Goal: Answer question/provide support: Share knowledge or assist other users

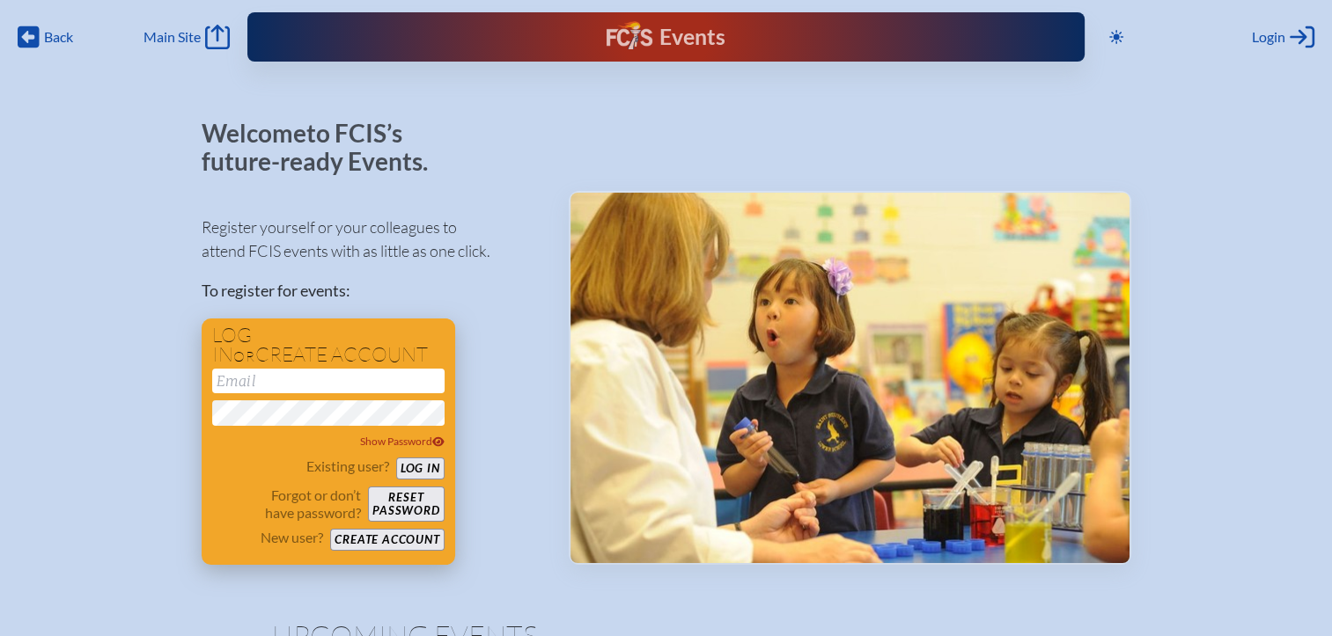
type input "[EMAIL_ADDRESS][DOMAIN_NAME]"
click at [440, 464] on button "Log in" at bounding box center [420, 469] width 48 height 22
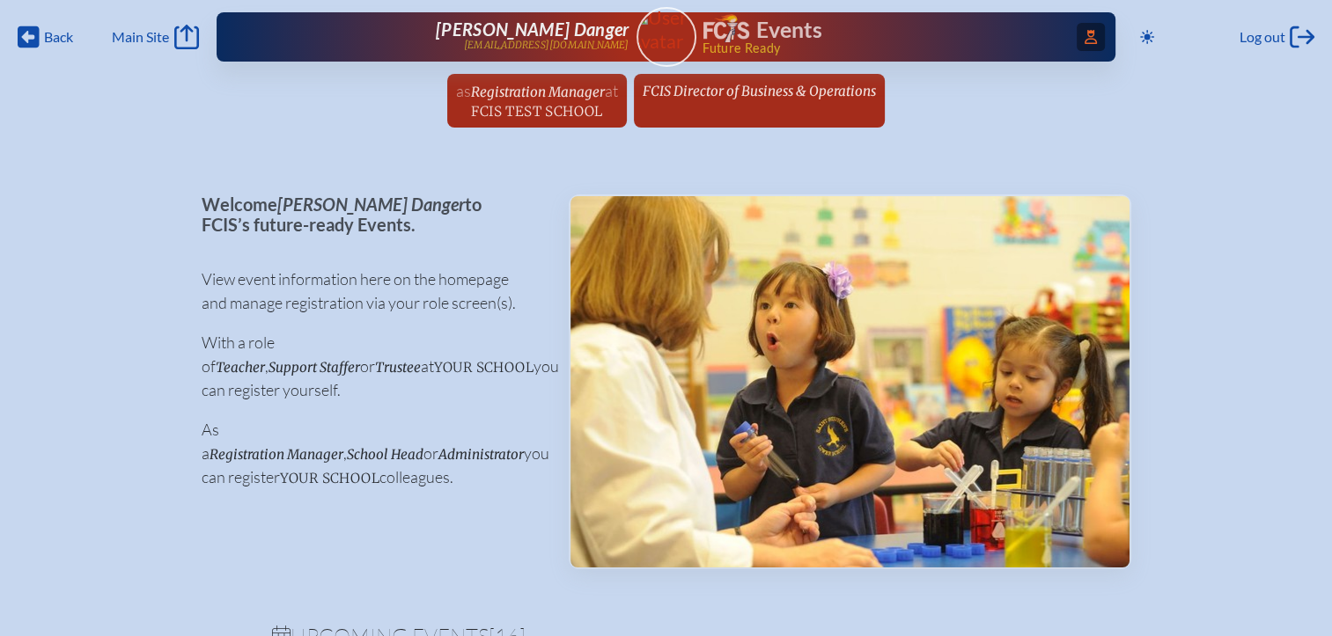
click at [1090, 39] on span "Access Users..." at bounding box center [1091, 37] width 28 height 28
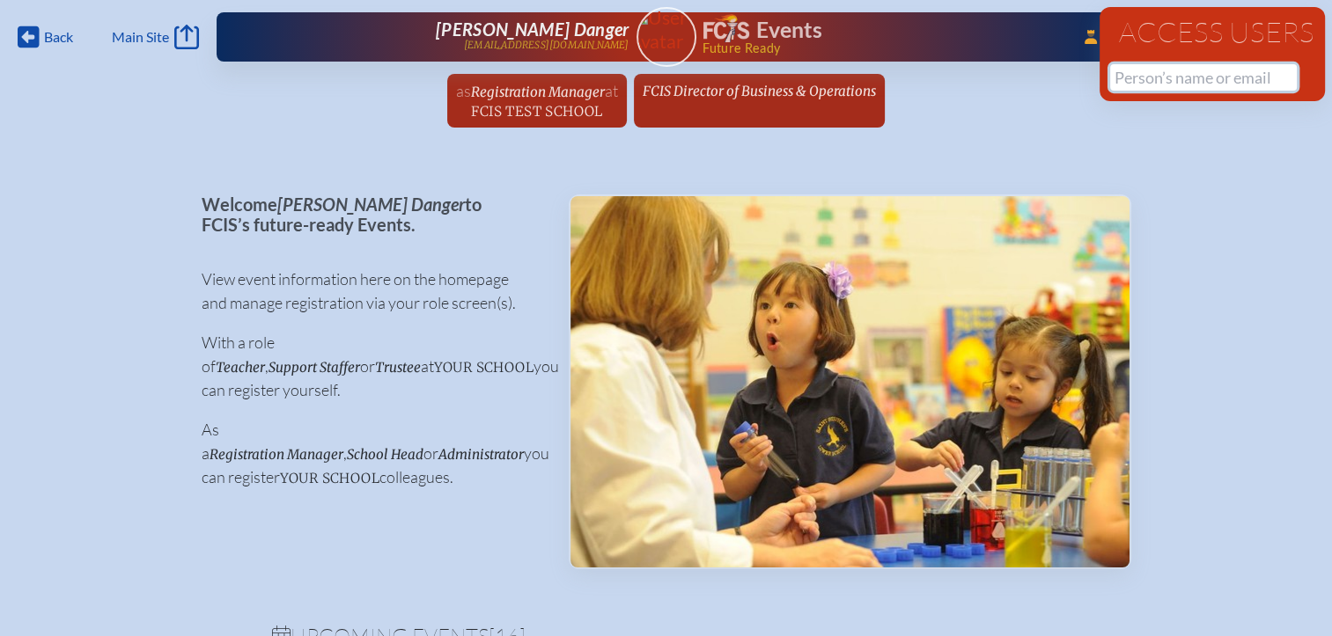
click at [1133, 80] on input "text" at bounding box center [1203, 77] width 187 height 26
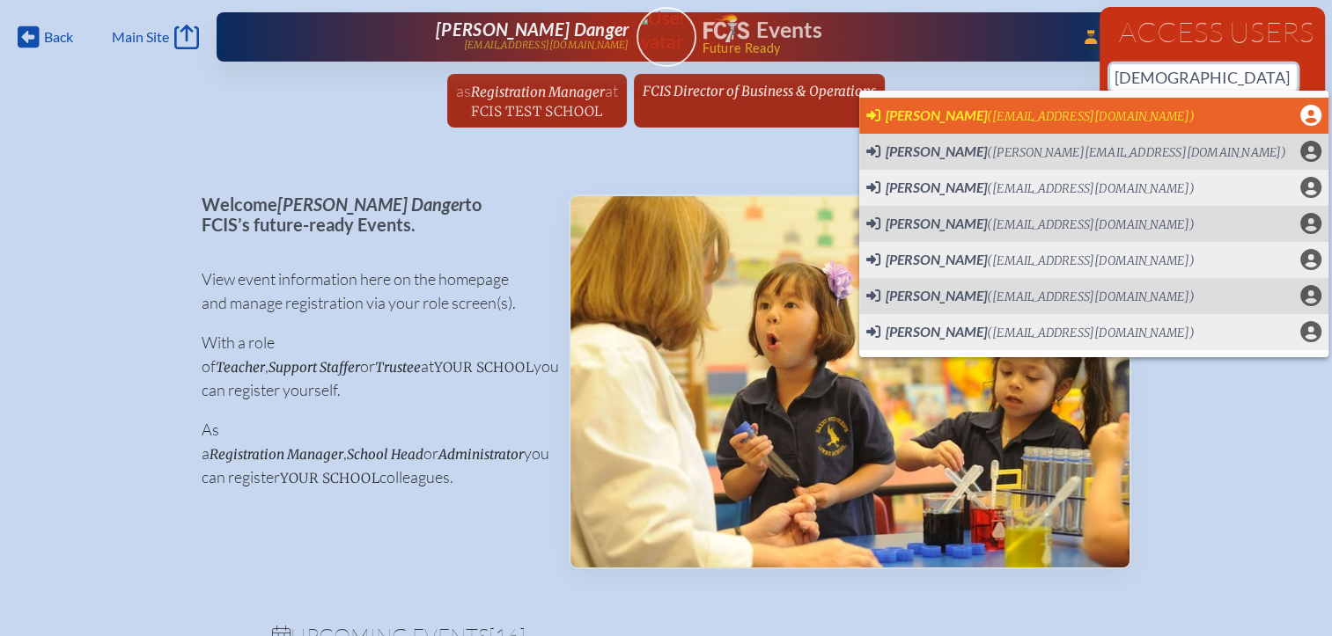
scroll to position [0, 13]
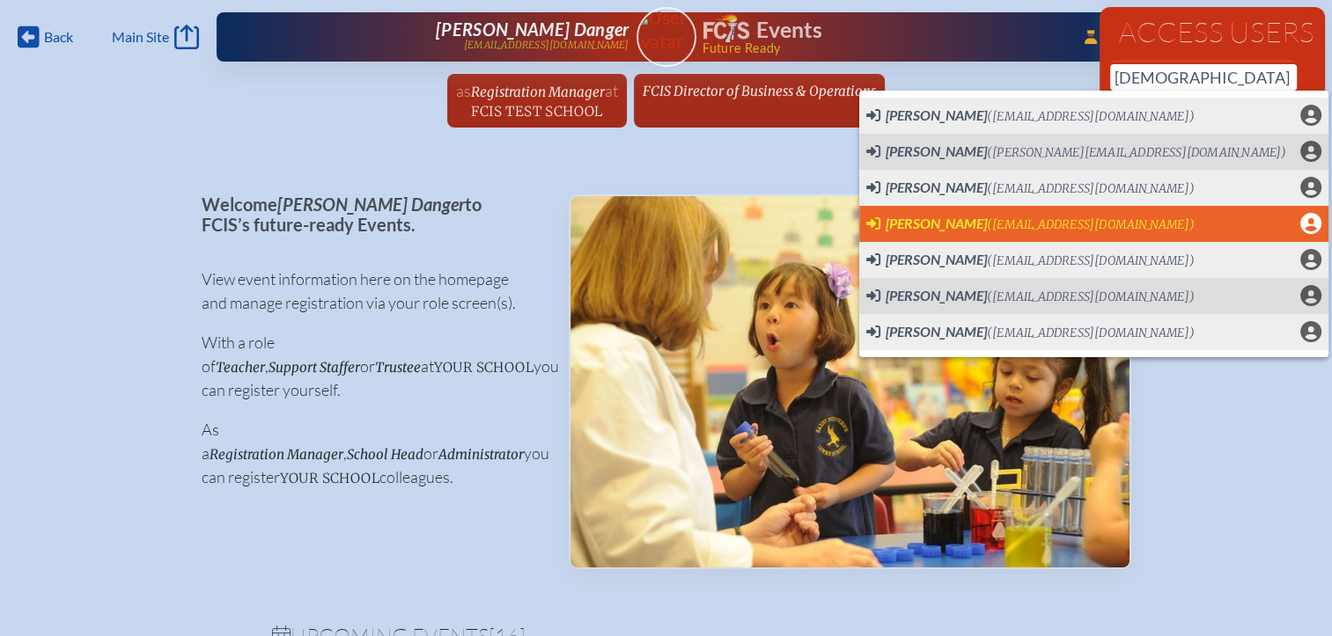
click at [1096, 228] on span "([EMAIL_ADDRESS][DOMAIN_NAME])" at bounding box center [1091, 224] width 208 height 15
type input "alex_gispert@norfolkchristian.org"
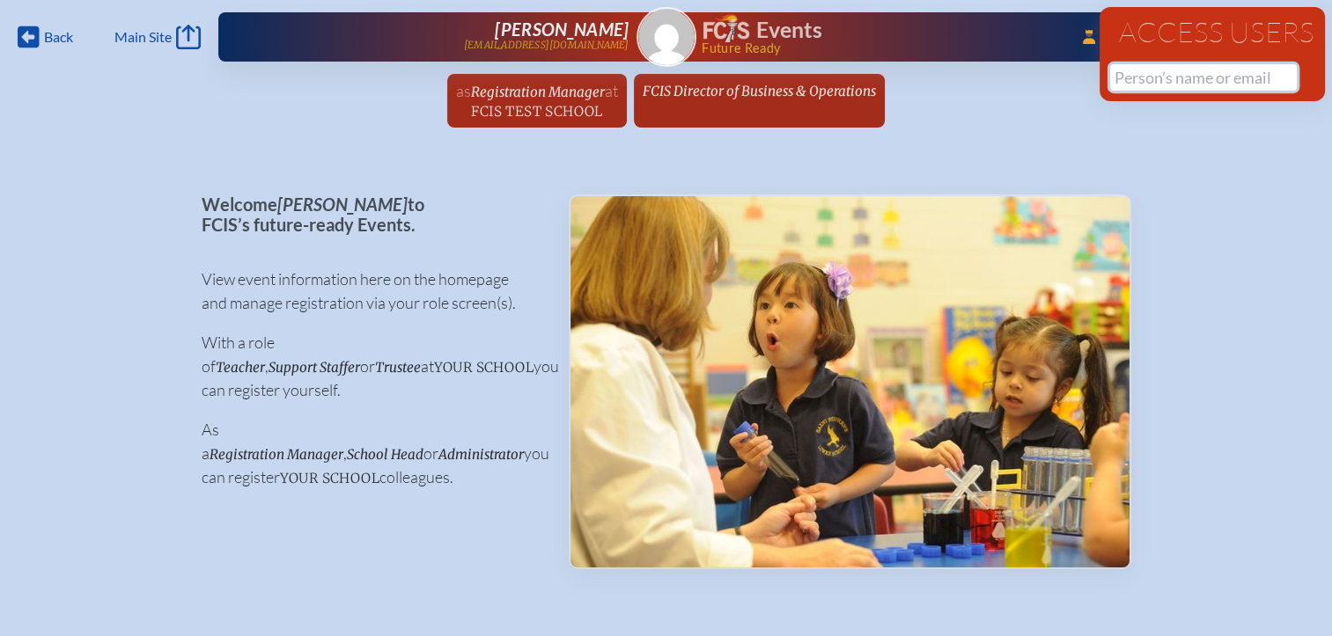
scroll to position [0, 0]
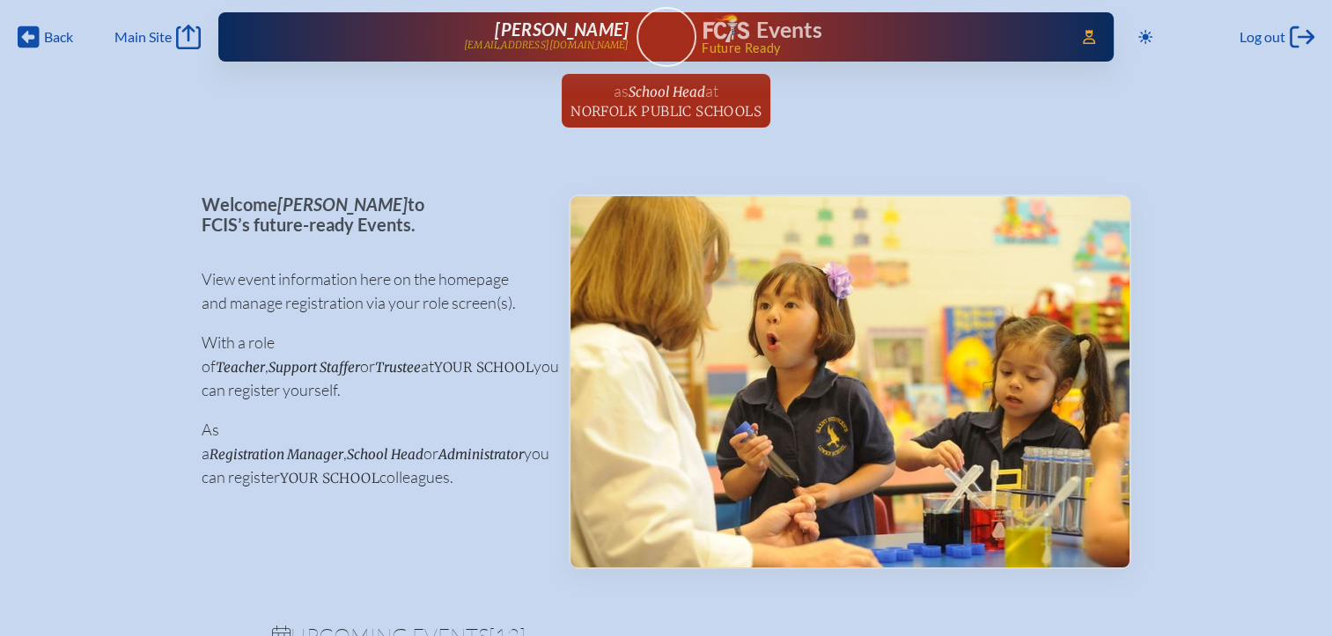
click at [697, 113] on span "Norfolk Public Schools" at bounding box center [665, 111] width 191 height 17
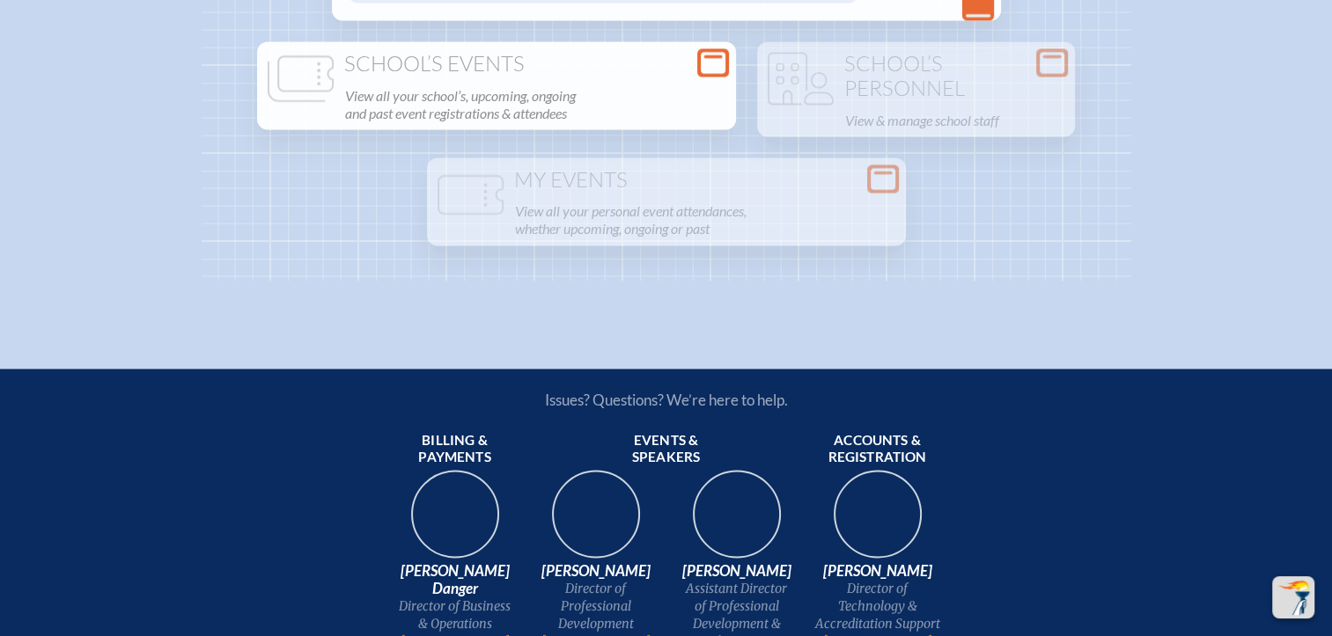
scroll to position [2729, 0]
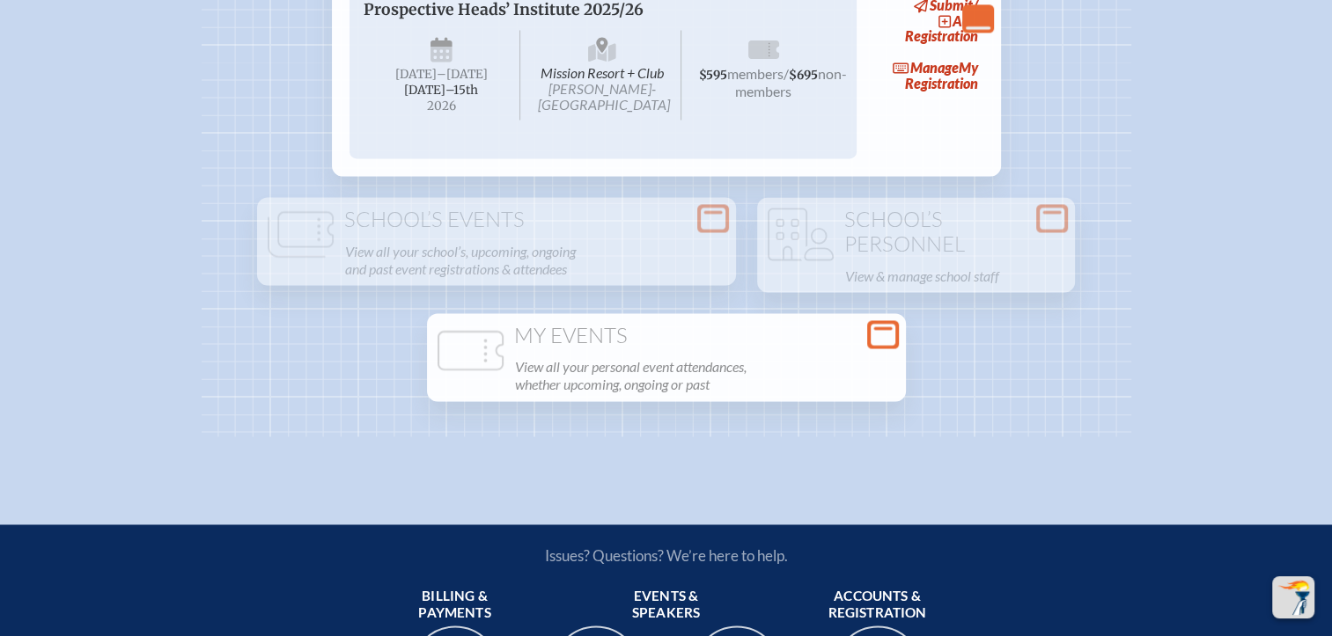
click at [634, 349] on h1 "My Events" at bounding box center [666, 336] width 465 height 25
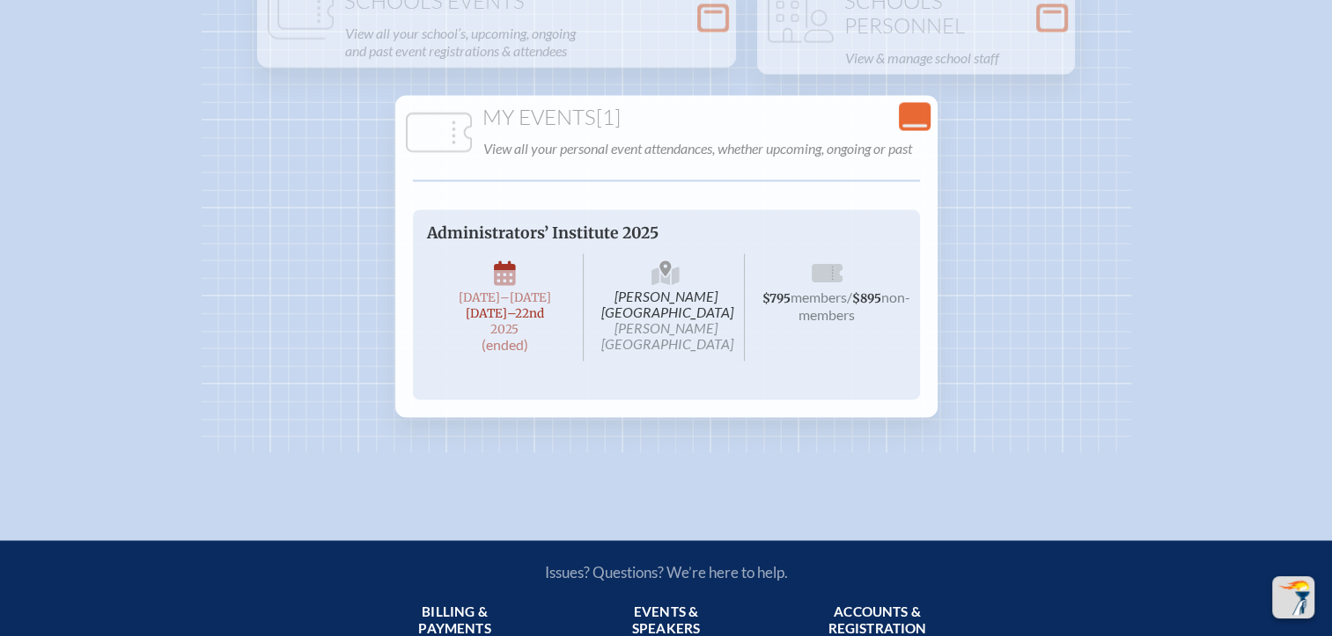
scroll to position [2905, 0]
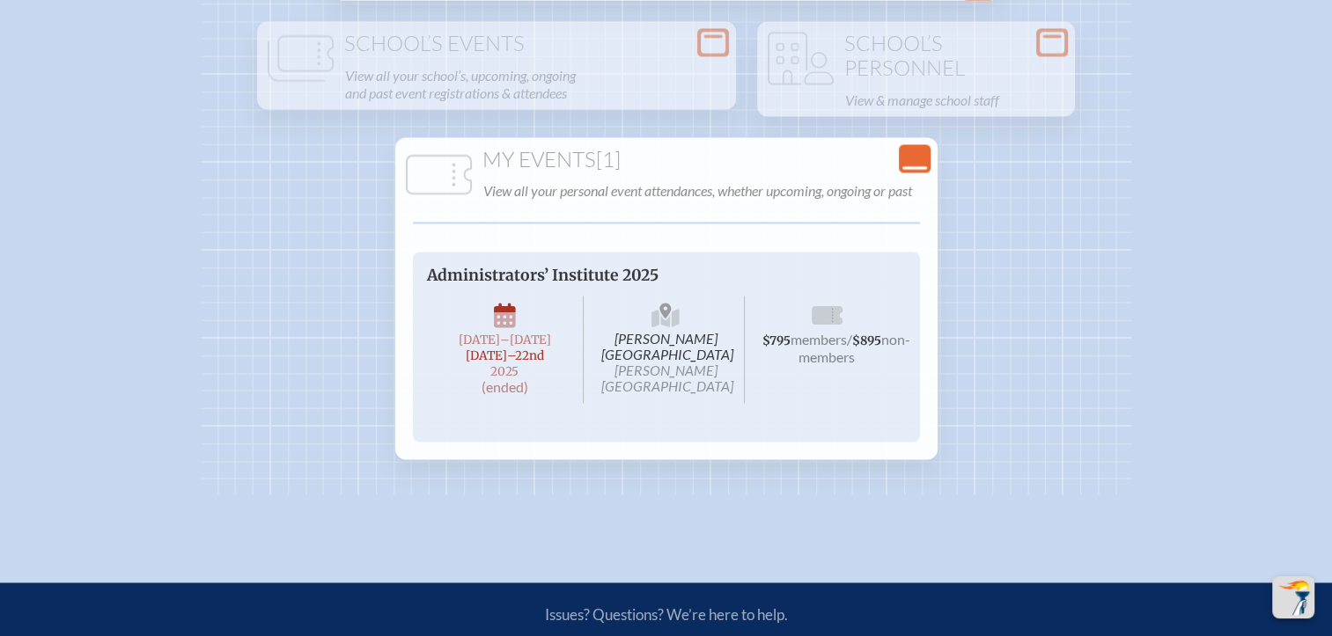
click at [923, 171] on icon "Close Console" at bounding box center [914, 158] width 25 height 25
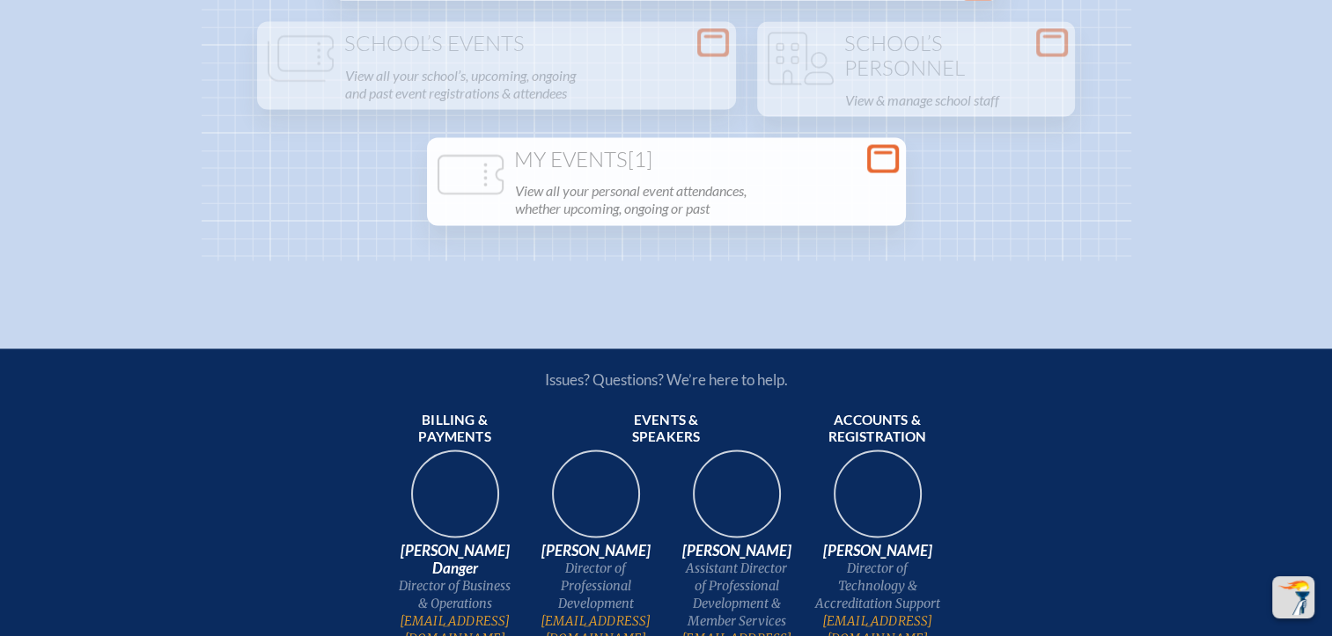
click at [887, 169] on icon at bounding box center [883, 158] width 25 height 22
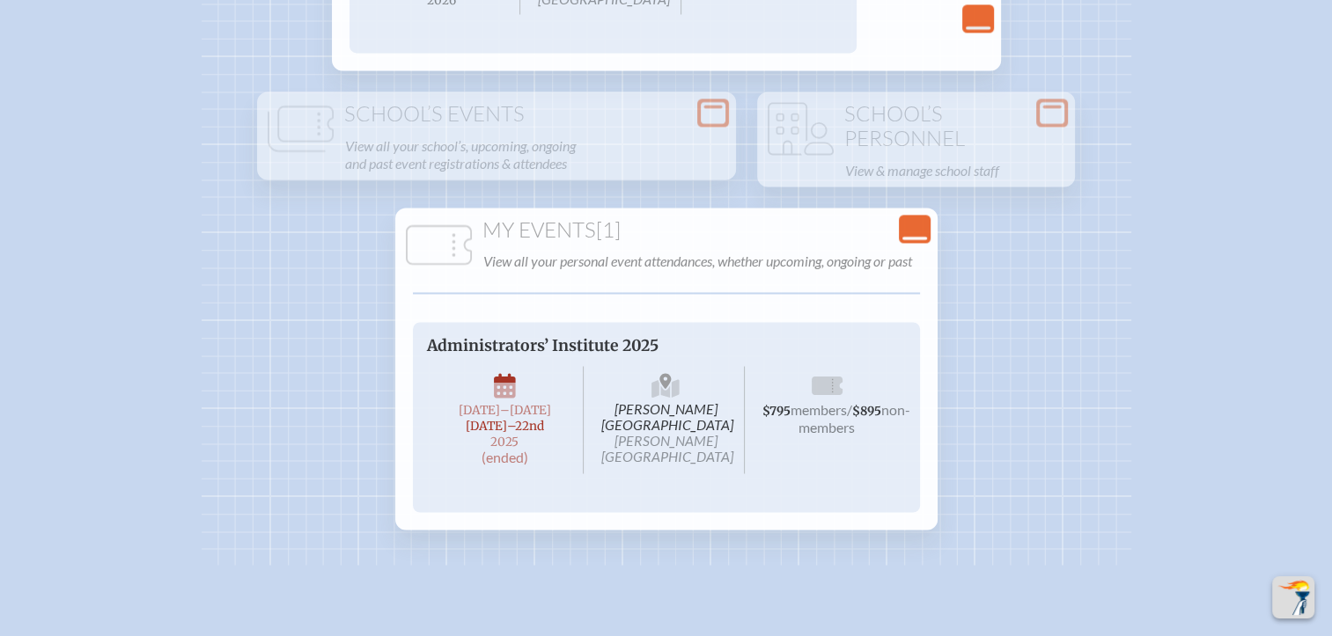
scroll to position [2729, 0]
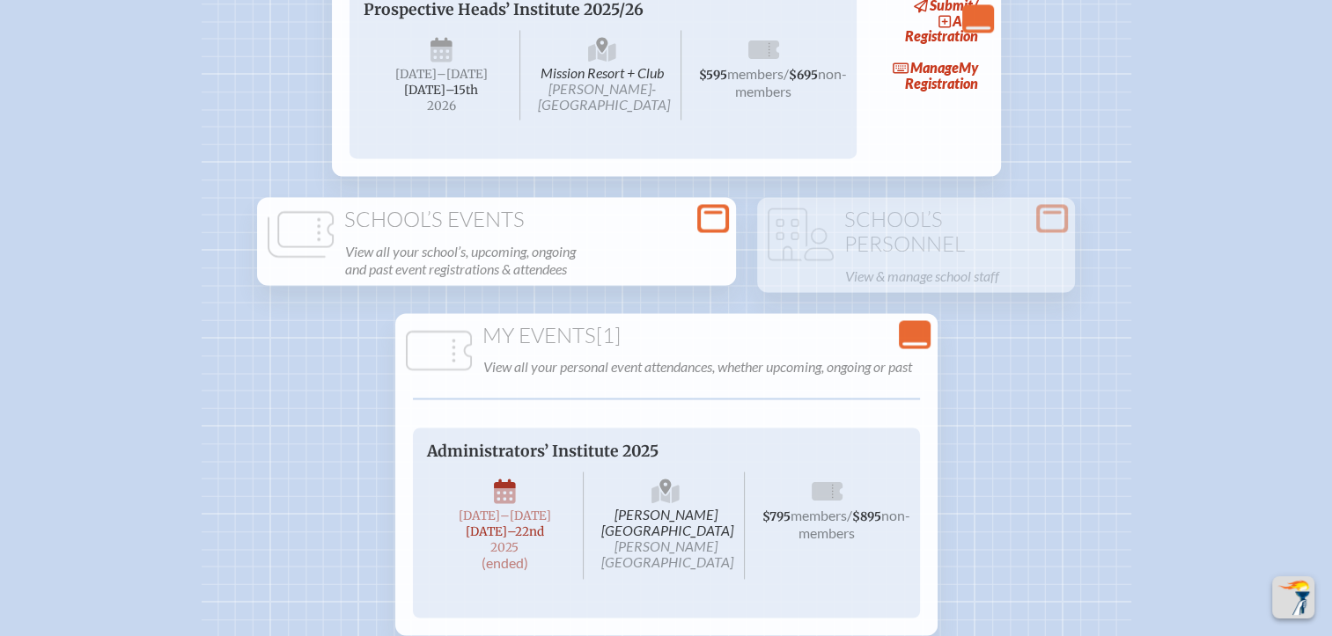
click at [706, 230] on icon at bounding box center [713, 219] width 25 height 22
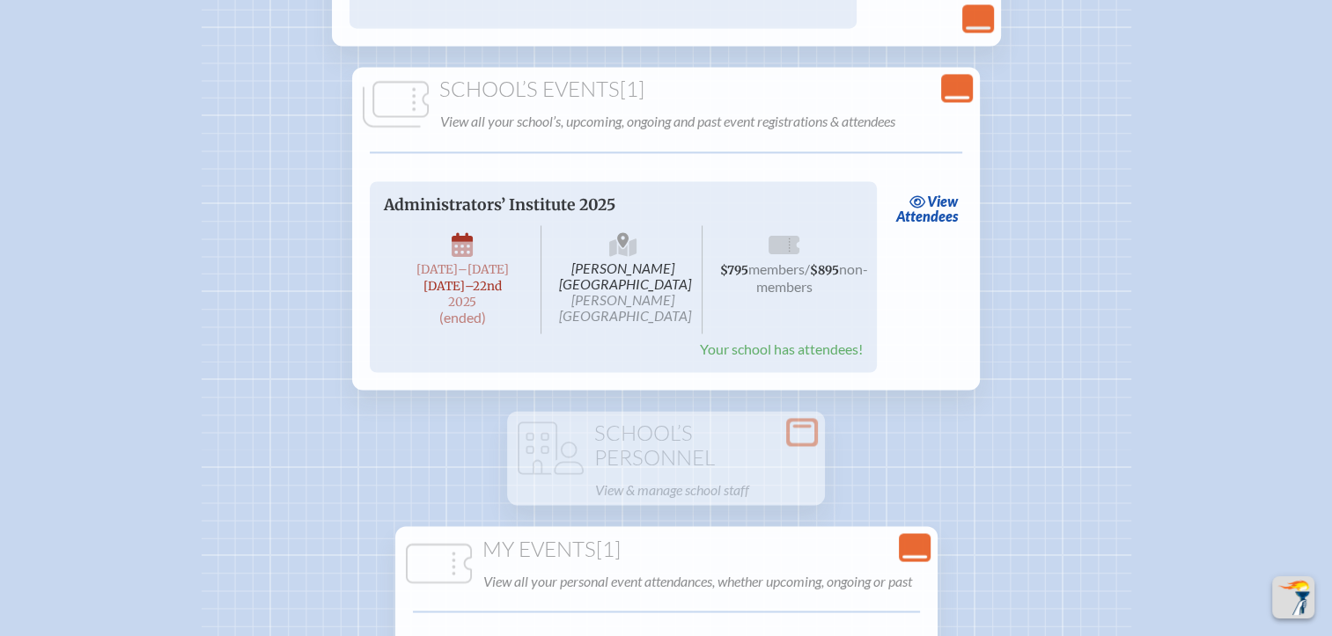
scroll to position [2905, 0]
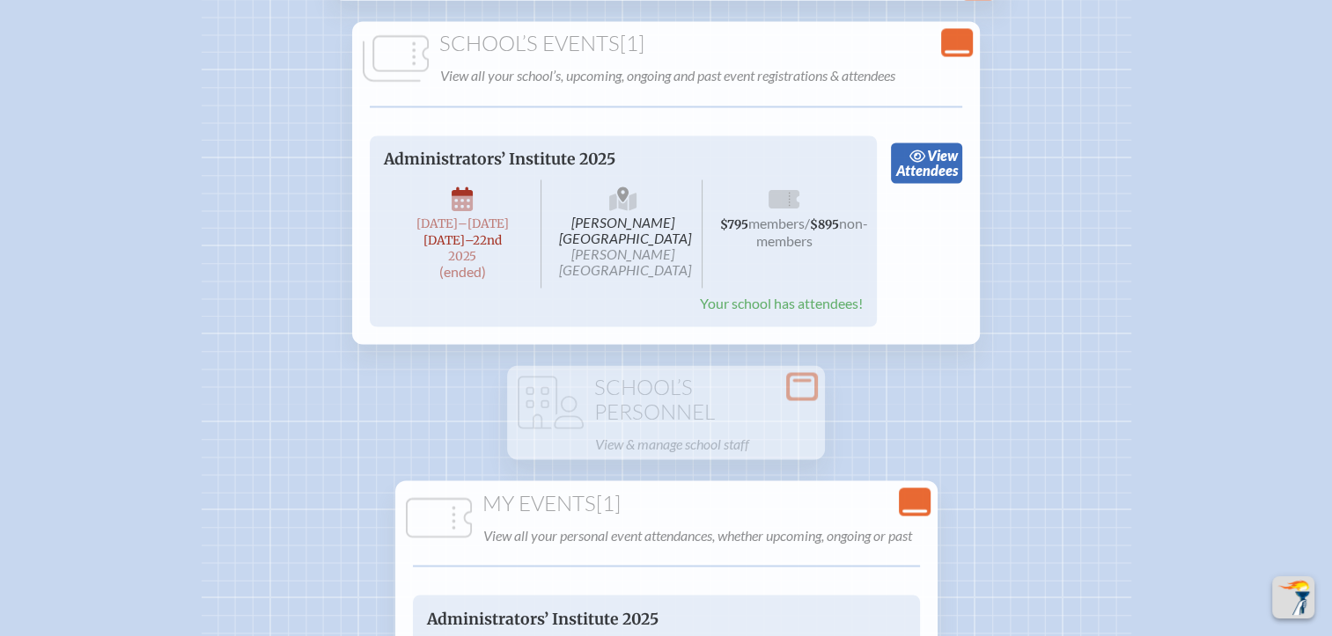
click at [928, 183] on link "view Attendees" at bounding box center [926, 163] width 71 height 40
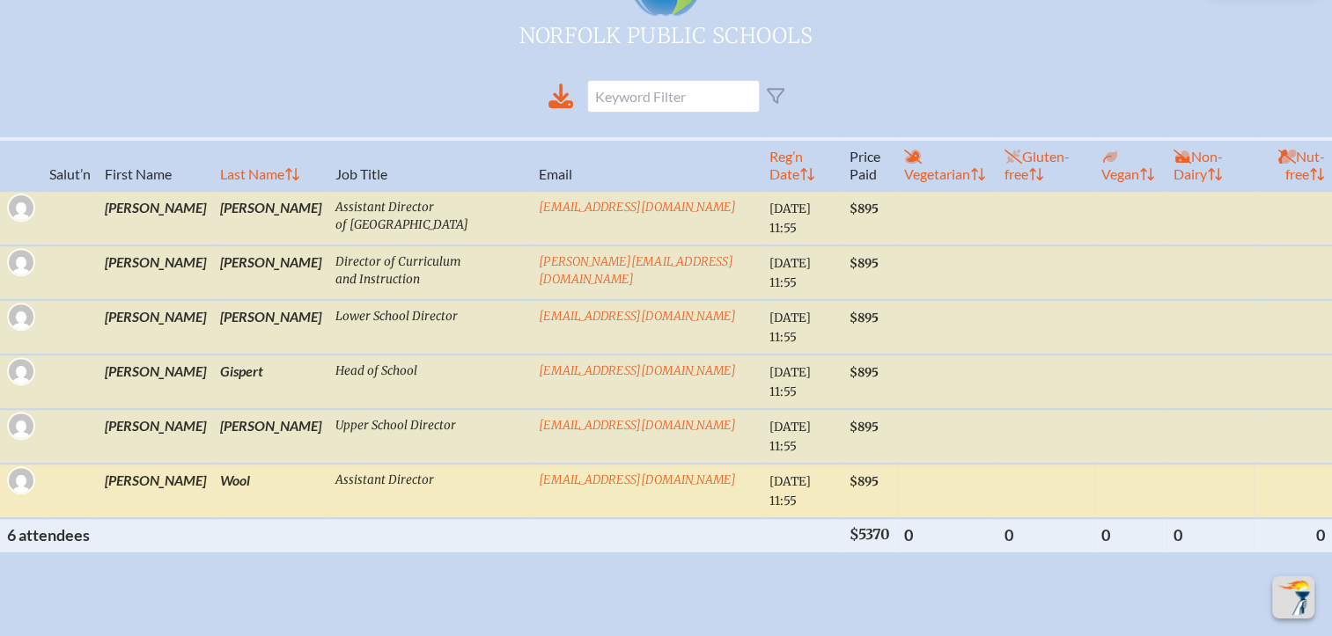
scroll to position [528, 0]
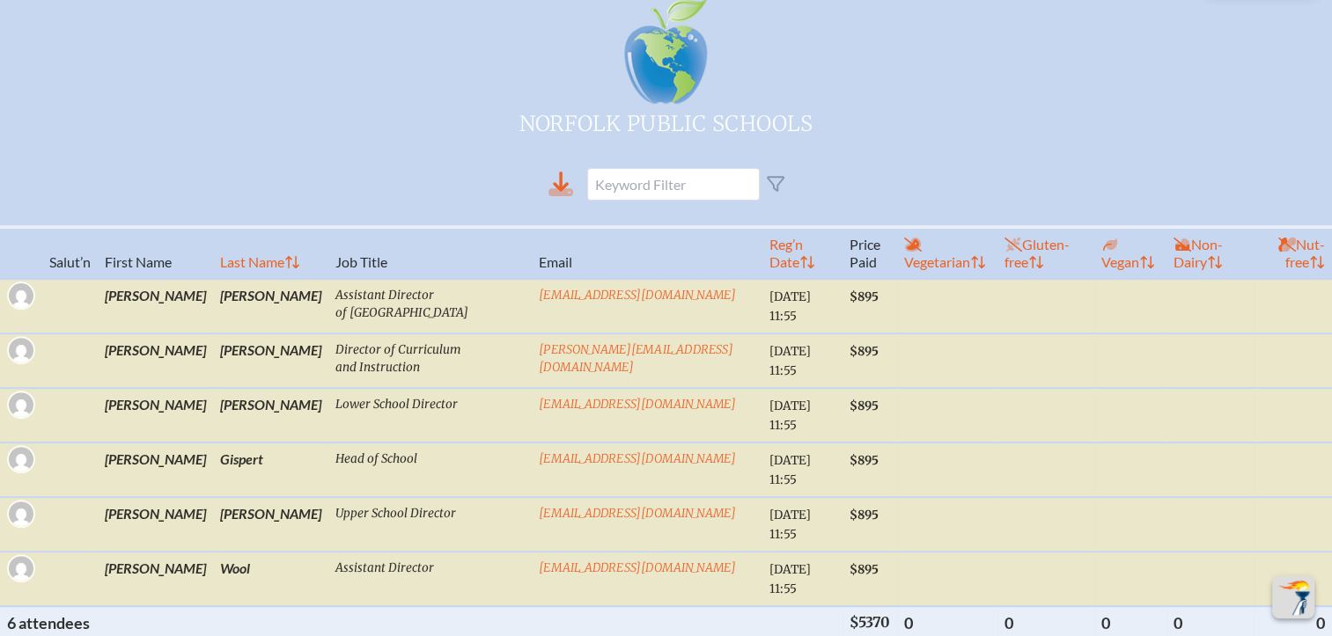
click at [570, 188] on icon at bounding box center [560, 192] width 25 height 8
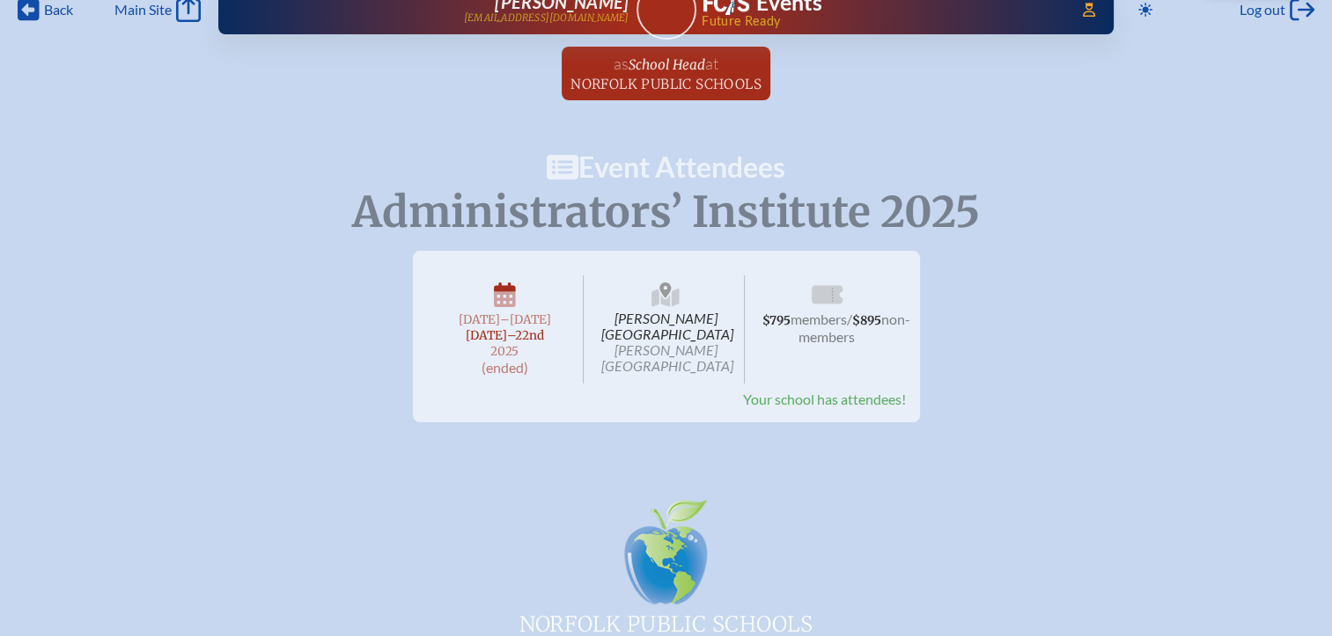
scroll to position [0, 0]
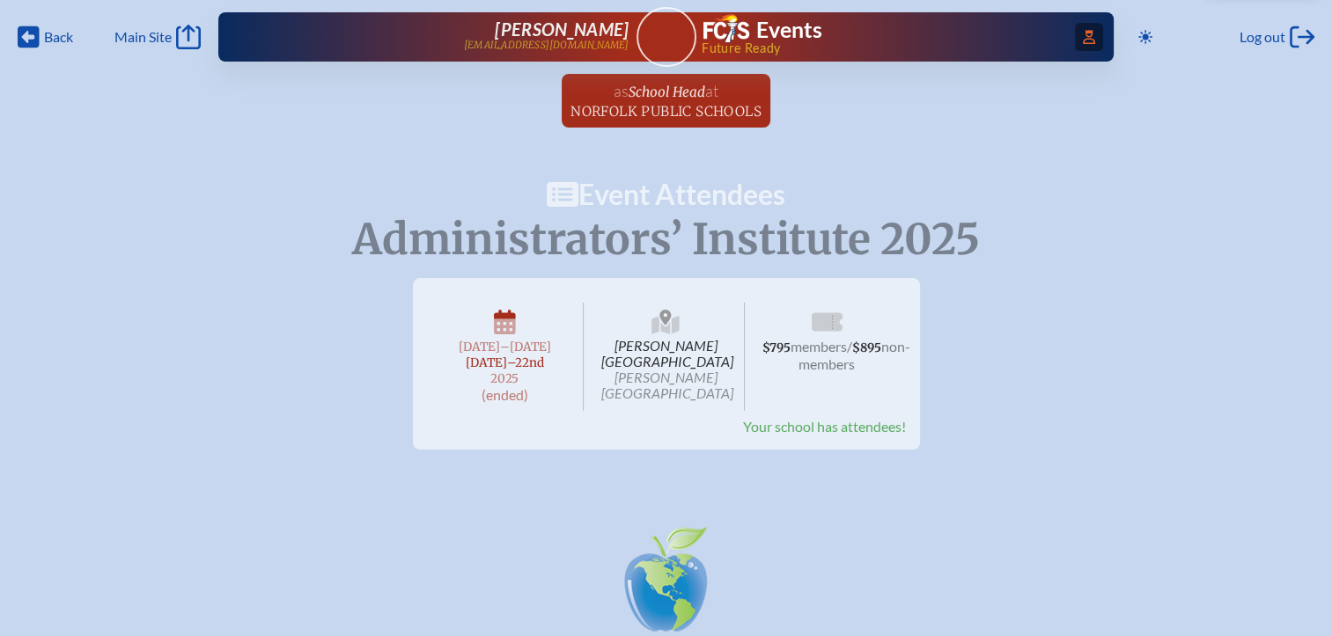
click at [1087, 37] on icon at bounding box center [1089, 37] width 12 height 14
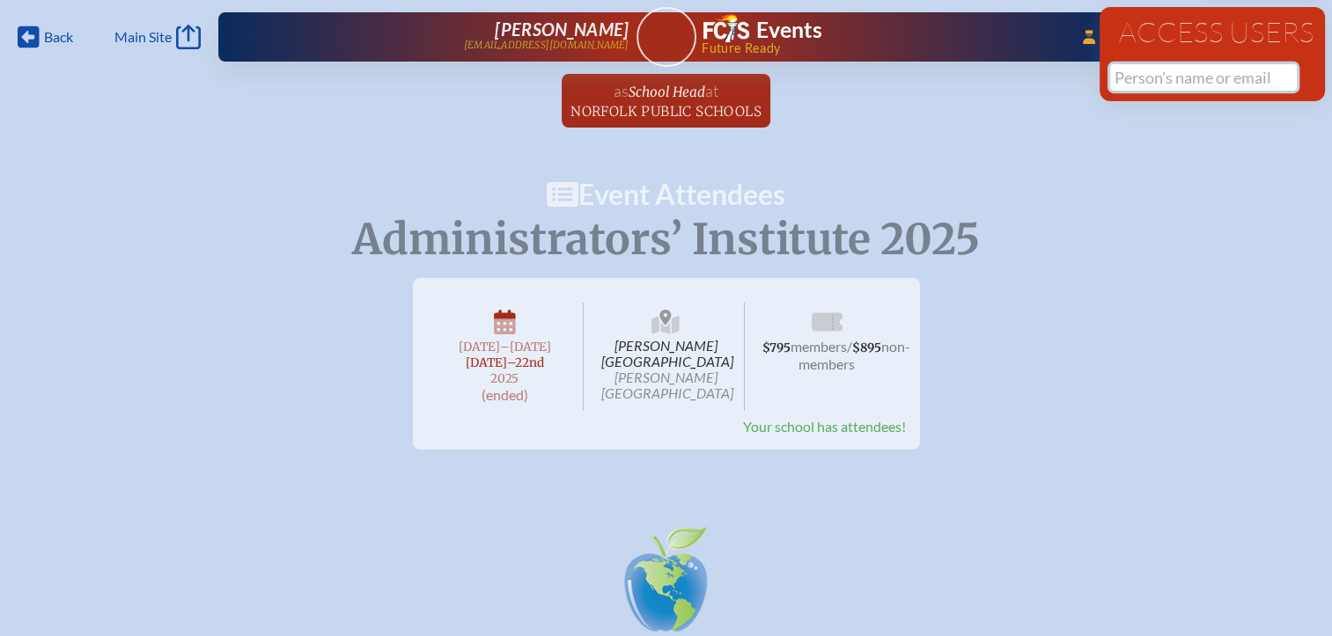
click at [1129, 83] on input "text" at bounding box center [1203, 77] width 187 height 26
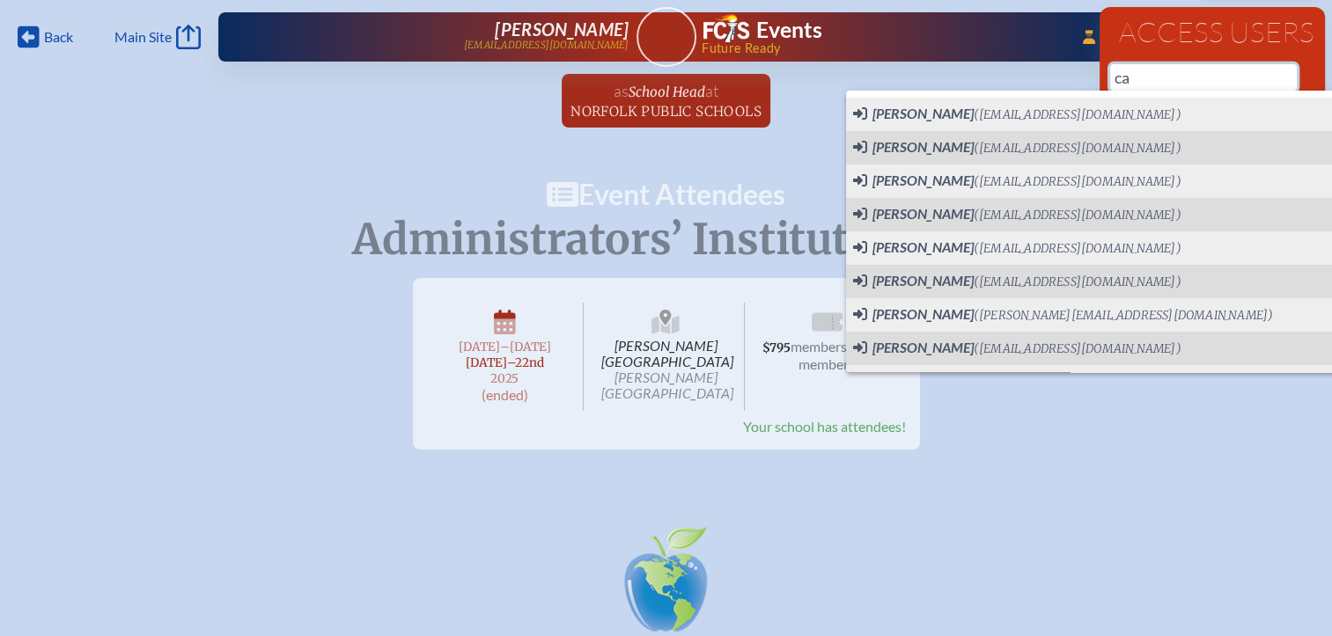
type input "c"
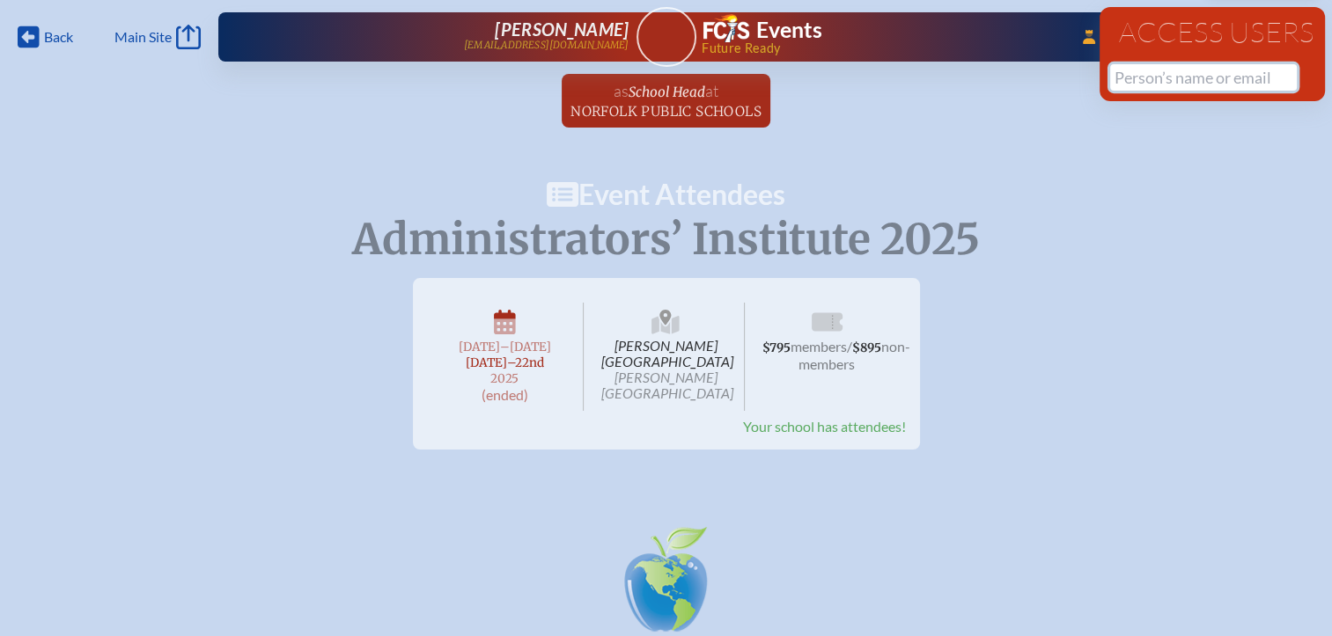
click at [1142, 76] on input "text" at bounding box center [1203, 77] width 187 height 26
paste input "@[DOMAIN_NAME]"
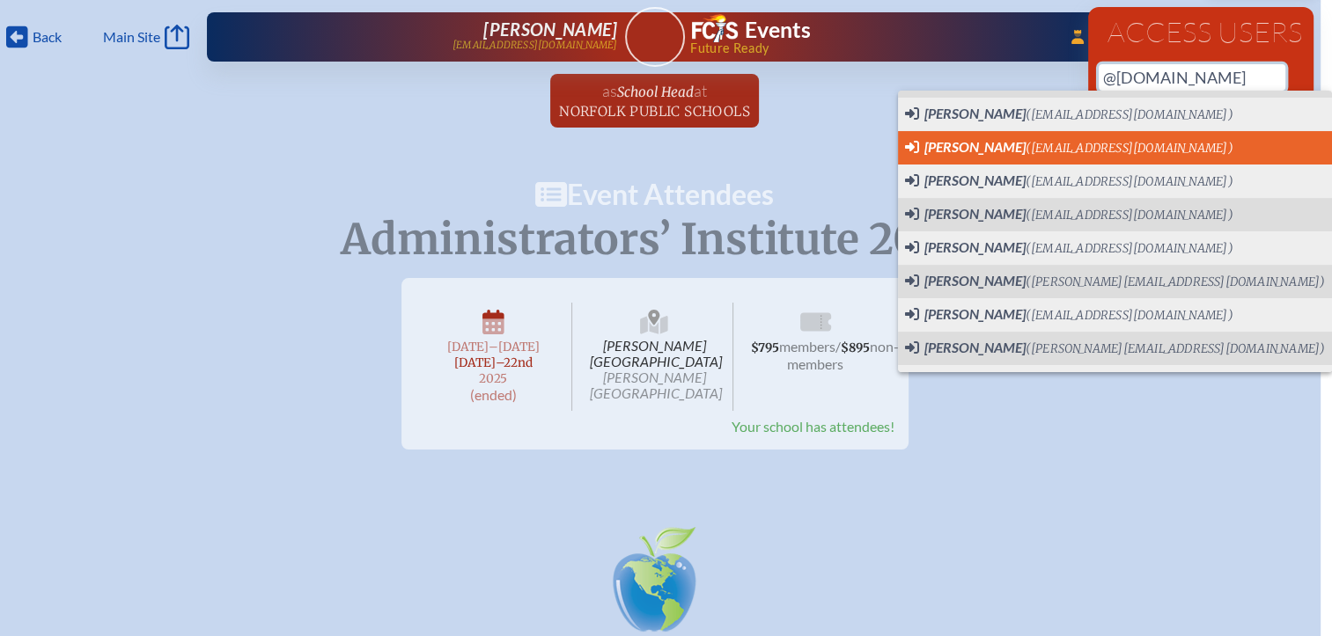
scroll to position [352, 0]
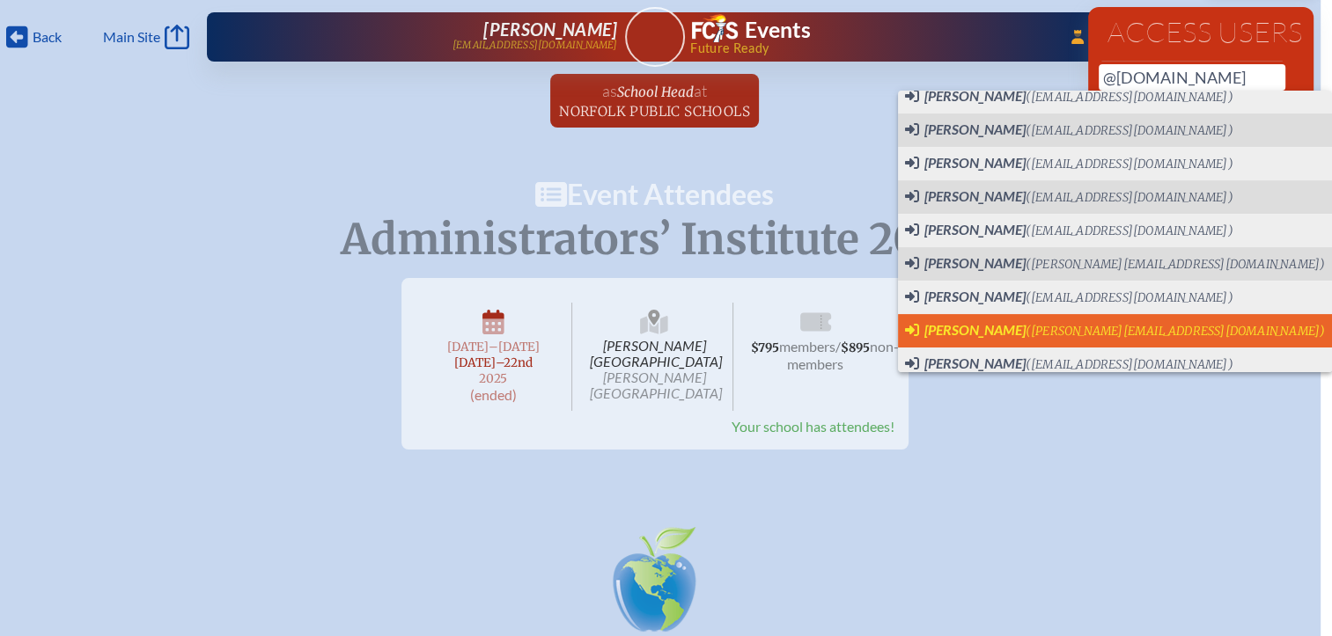
click at [975, 325] on span "[PERSON_NAME]" at bounding box center [974, 329] width 101 height 17
type input "[PERSON_NAME][EMAIL_ADDRESS][DOMAIN_NAME]"
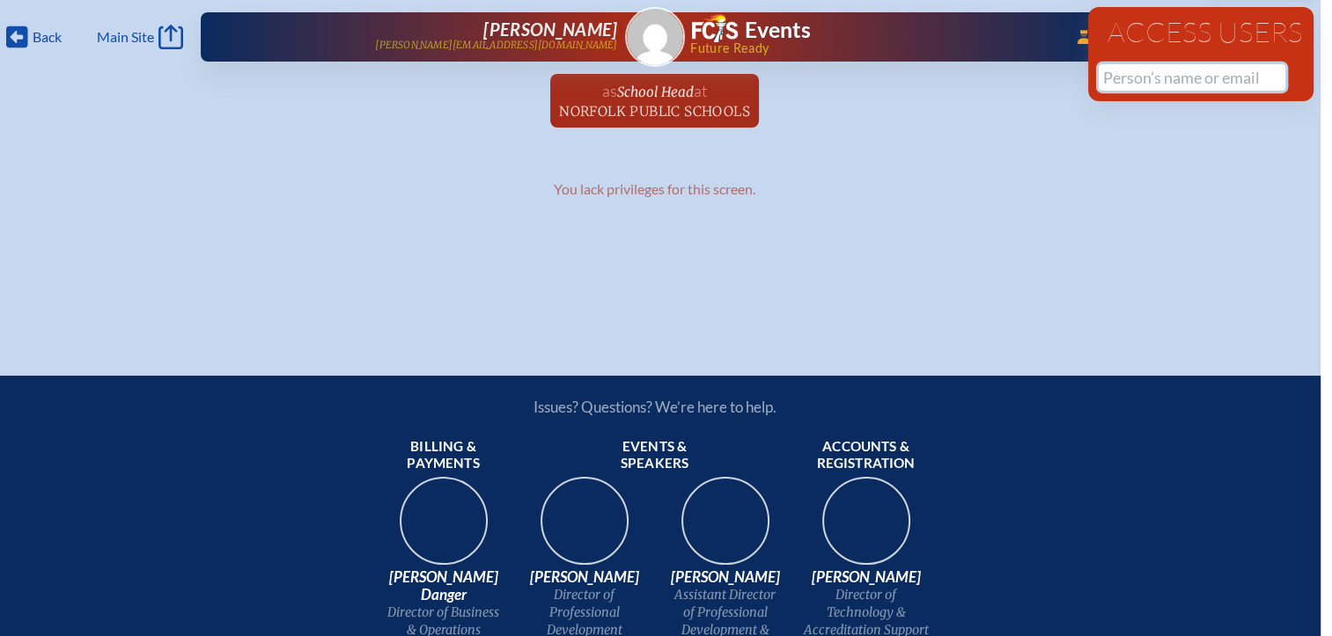
scroll to position [0, 0]
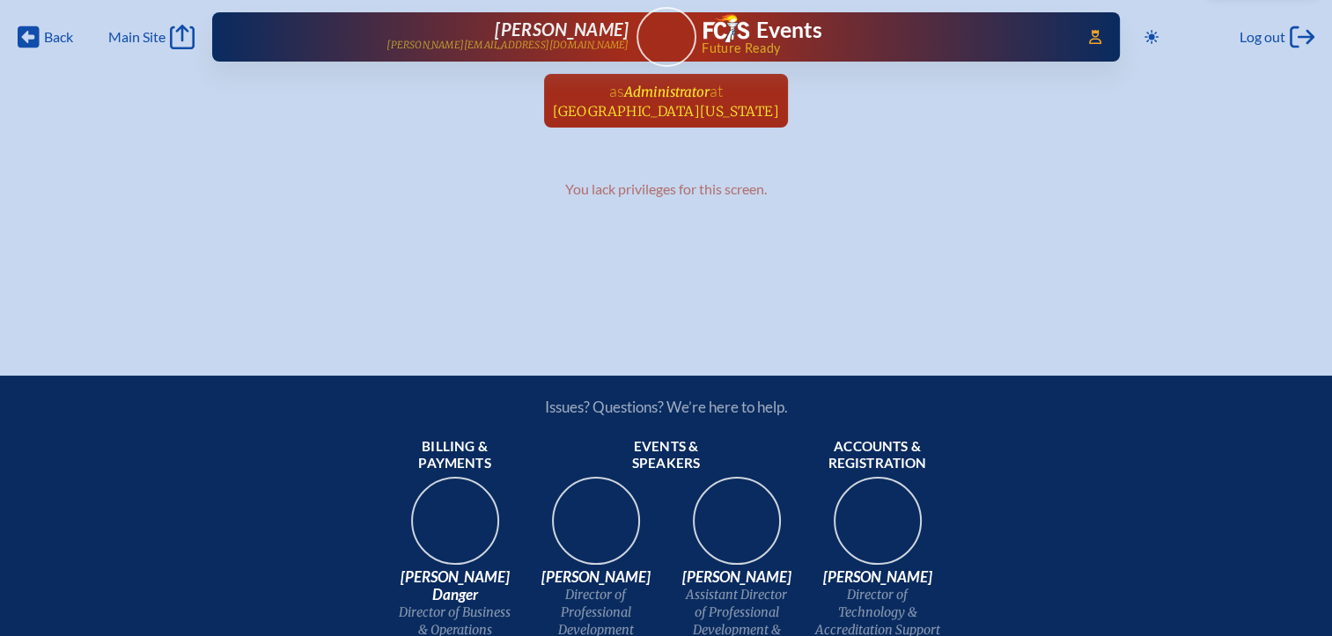
click at [684, 108] on span "Canterbury School of Florida" at bounding box center [666, 111] width 226 height 17
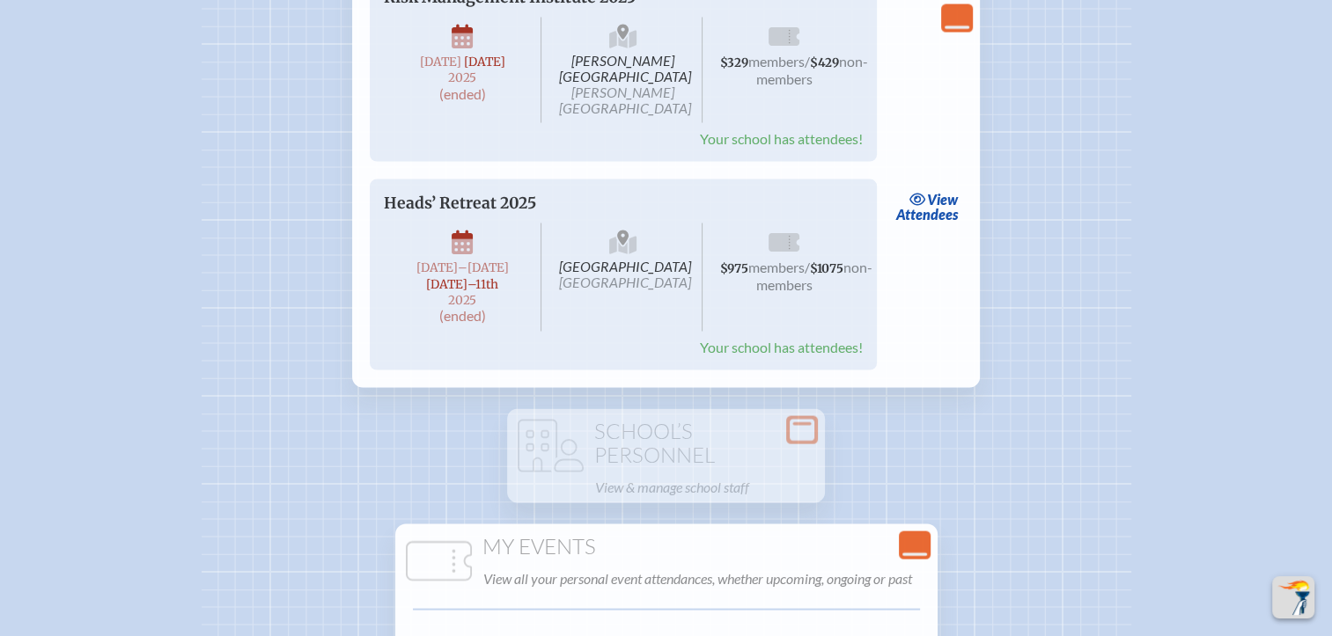
scroll to position [3521, 0]
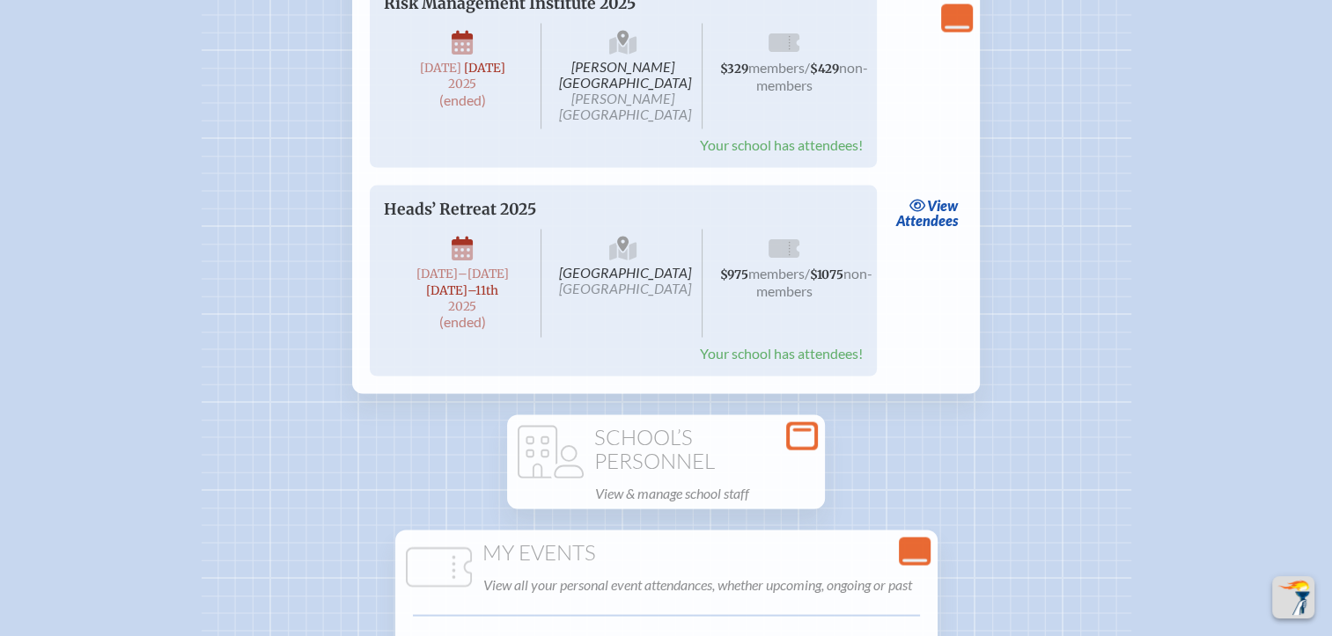
click at [786, 451] on div "Open Console" at bounding box center [802, 437] width 32 height 28
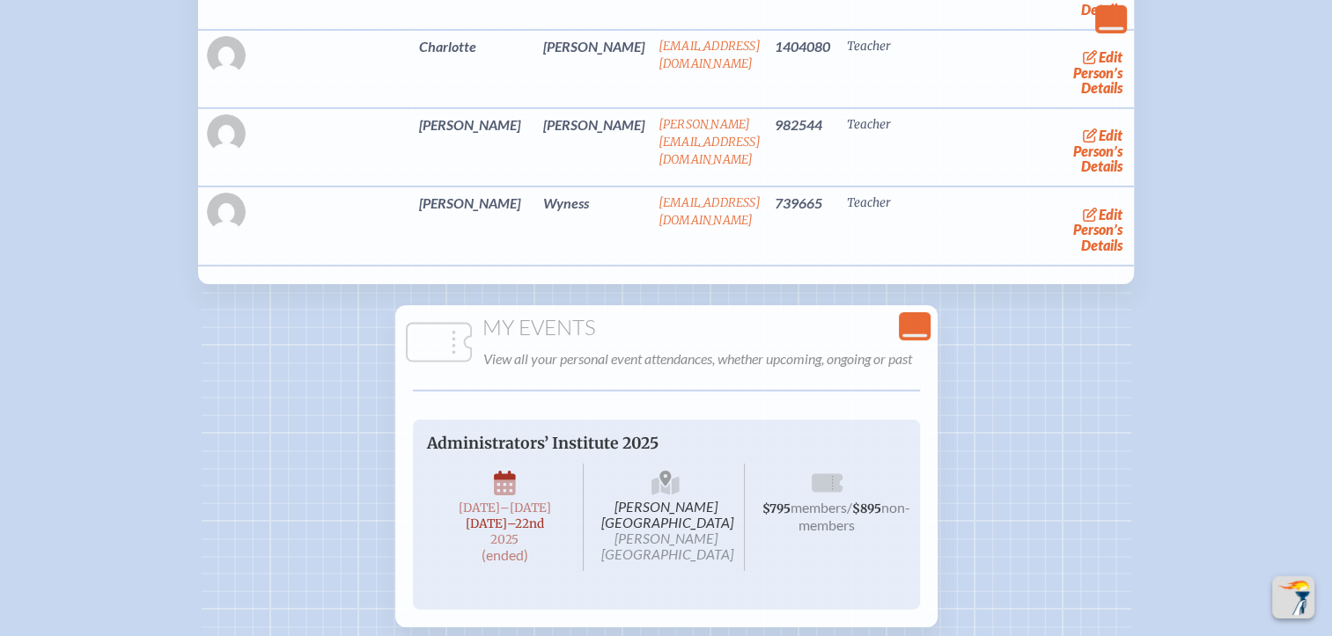
scroll to position [5986, 0]
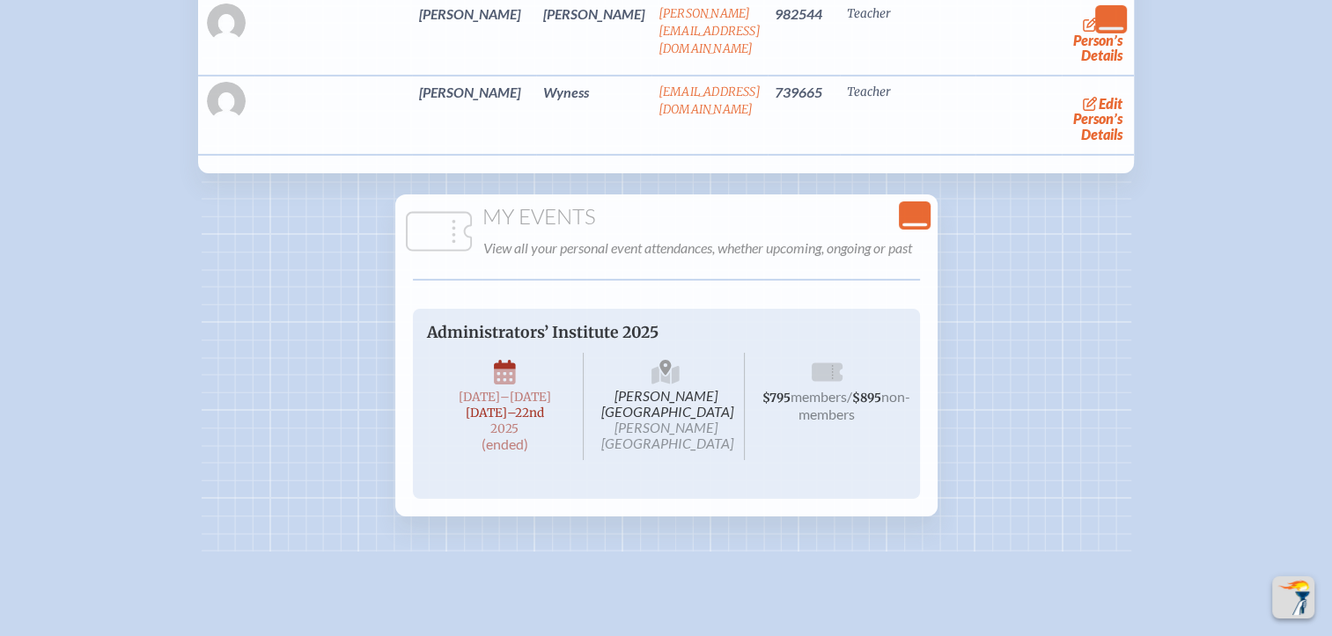
click at [912, 228] on icon "Close Console" at bounding box center [914, 215] width 25 height 25
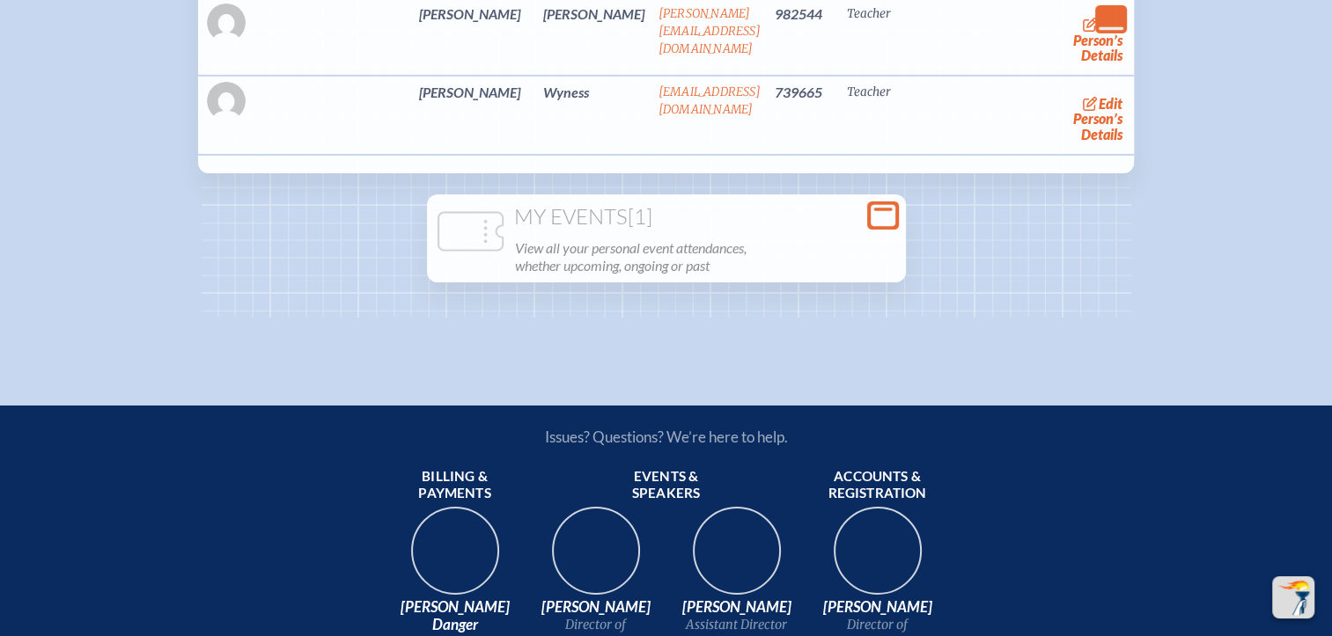
click at [704, 278] on p "View all your personal event attendances, whether upcoming, ongoing or past" at bounding box center [705, 257] width 380 height 42
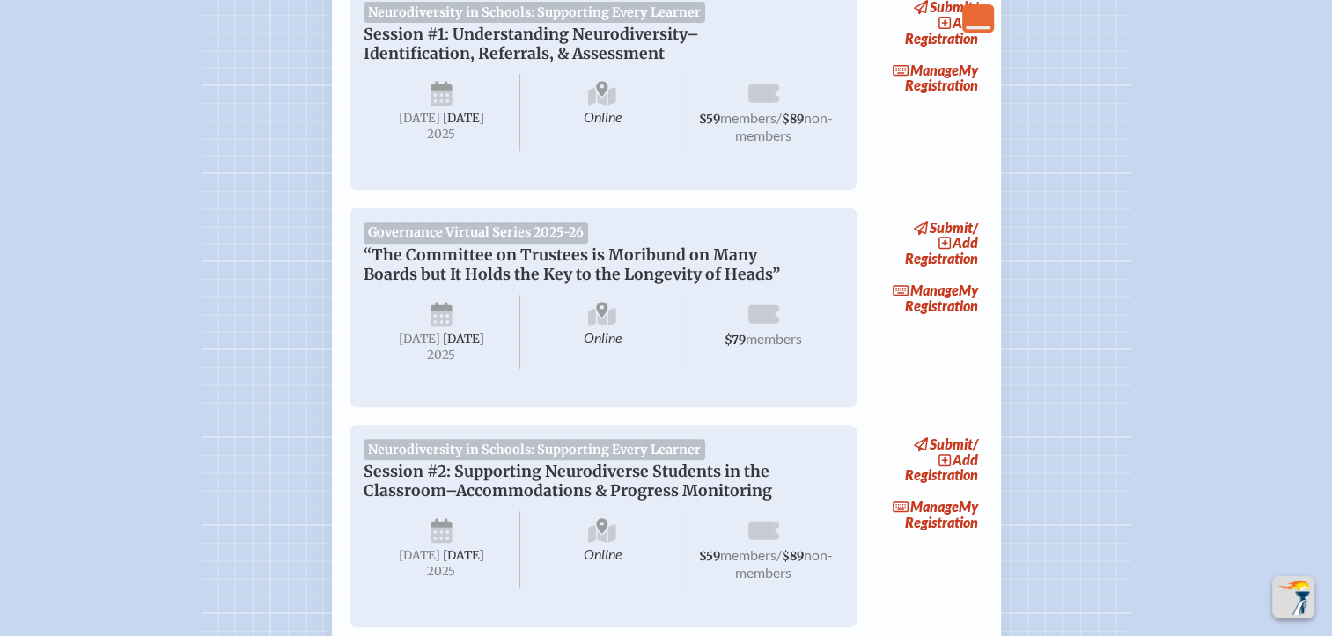
scroll to position [0, 13]
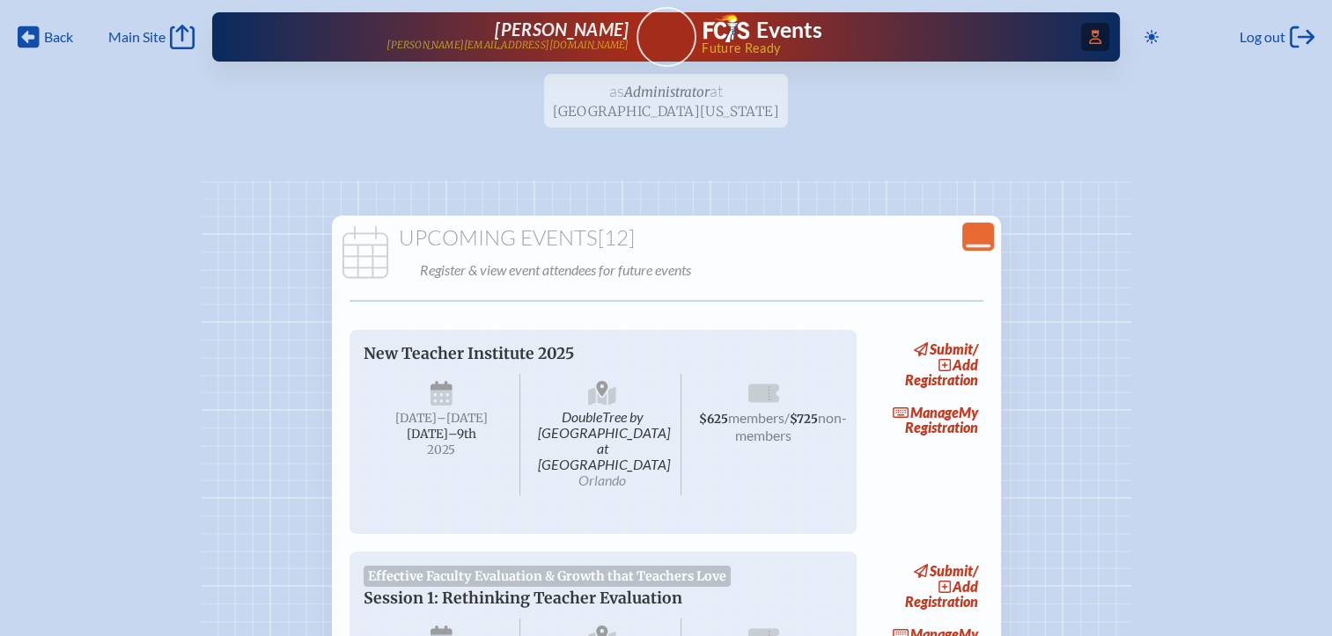
click at [1081, 40] on span "Access Users..." at bounding box center [1095, 37] width 28 height 28
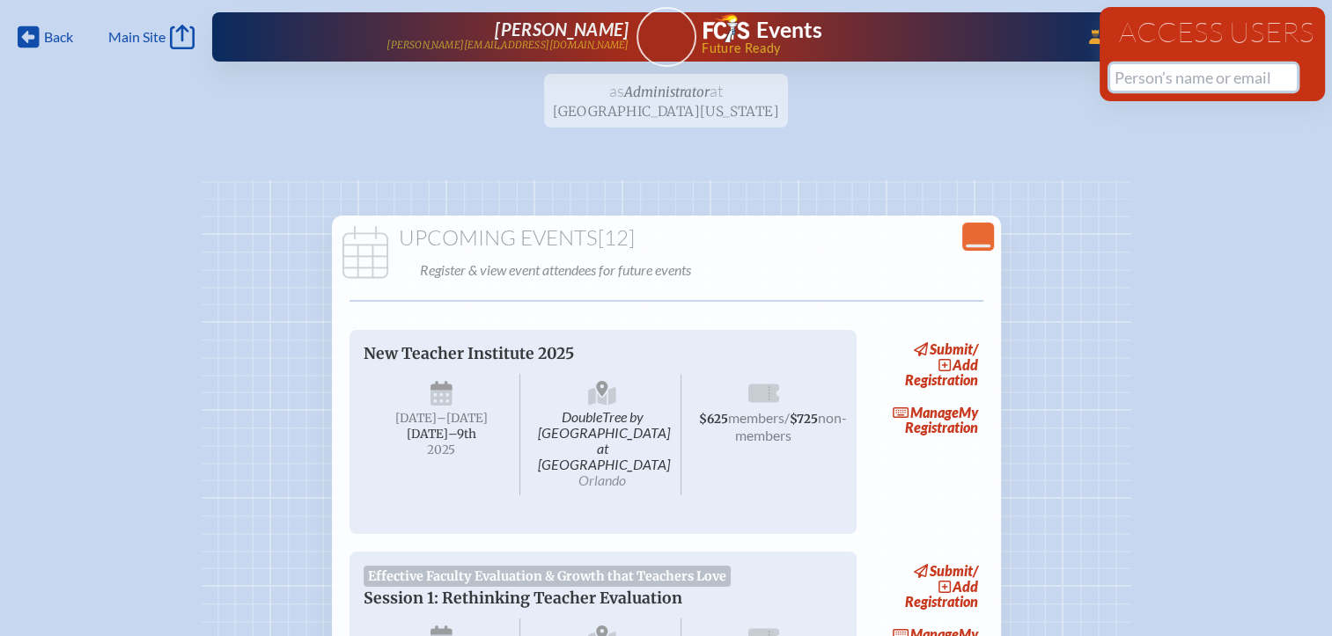
click at [1127, 74] on input "text" at bounding box center [1203, 77] width 187 height 26
paste input "@canterburyflorida.org"
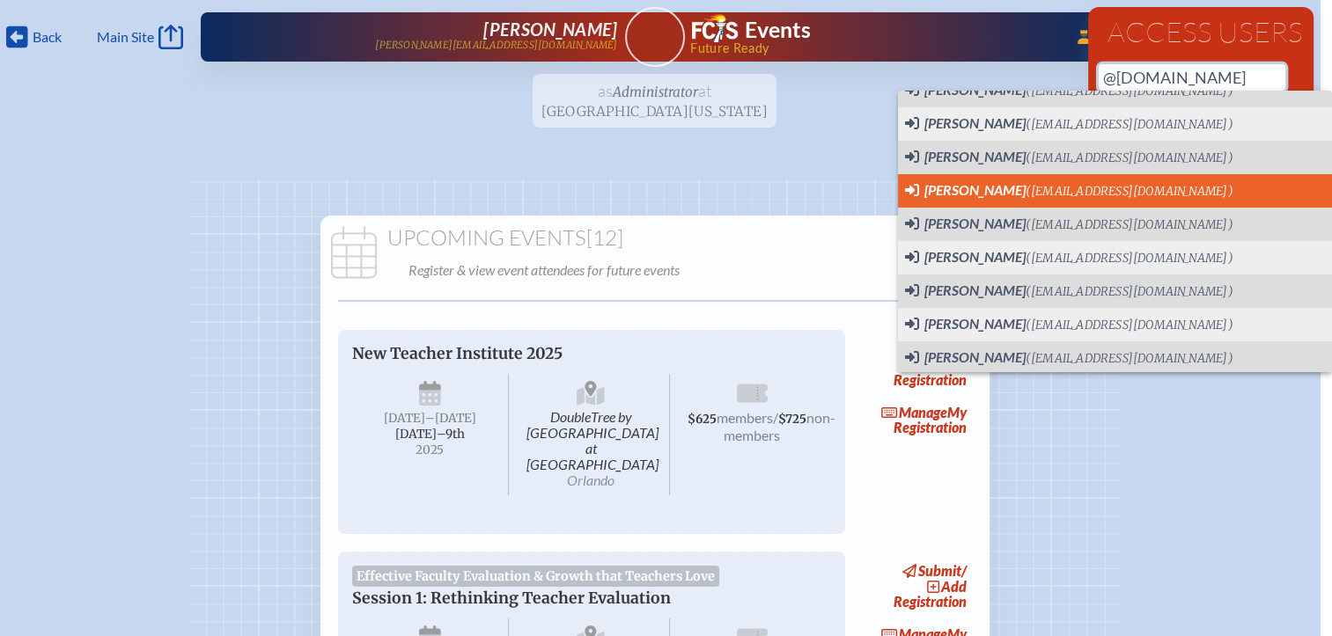
scroll to position [88, 0]
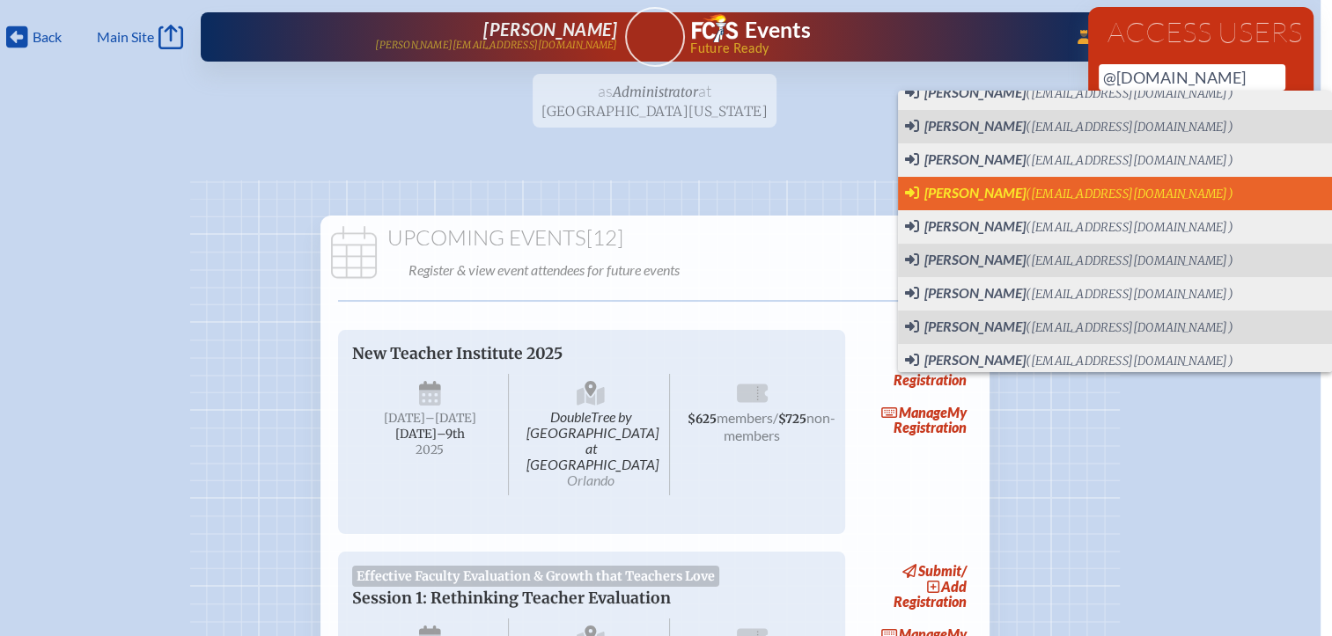
click at [961, 196] on span "[PERSON_NAME]" at bounding box center [974, 192] width 101 height 17
type input "[EMAIL_ADDRESS][DOMAIN_NAME]"
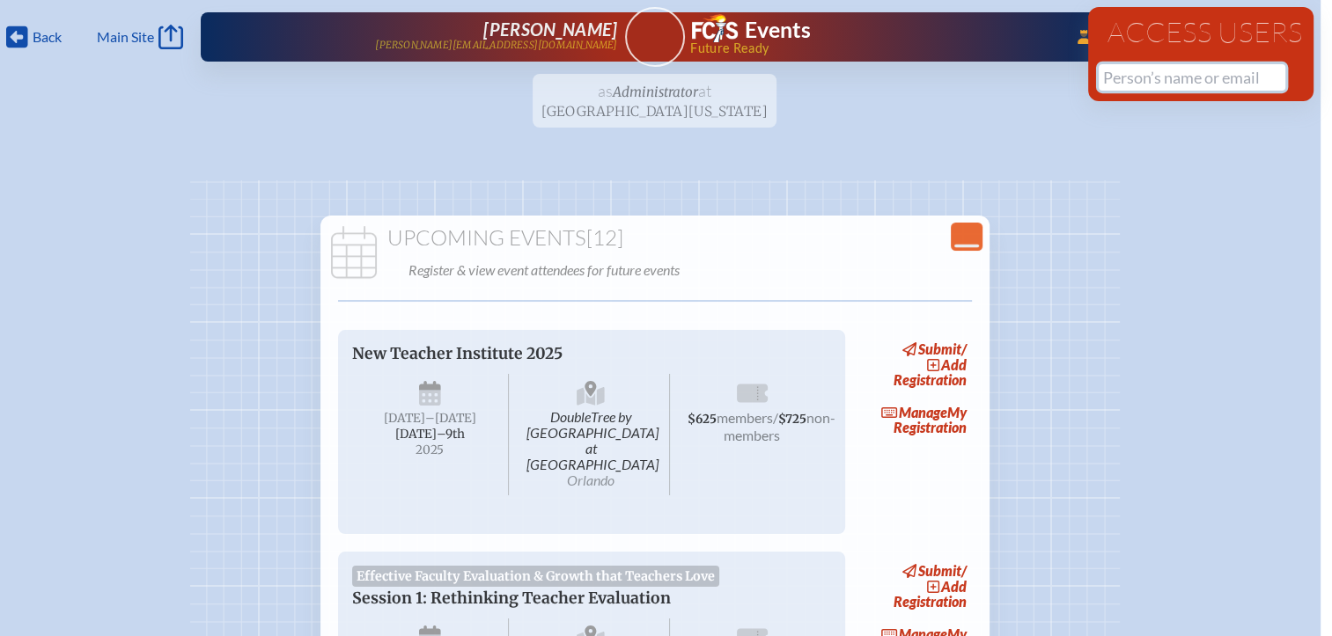
scroll to position [0, 0]
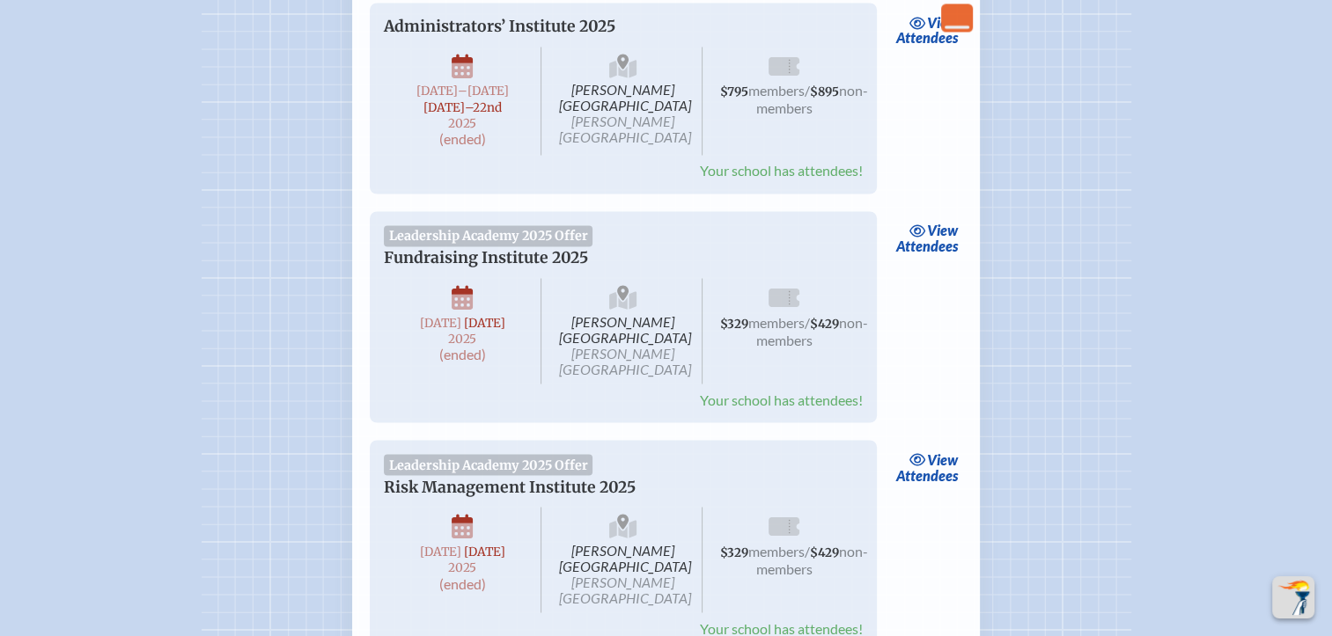
scroll to position [2993, 0]
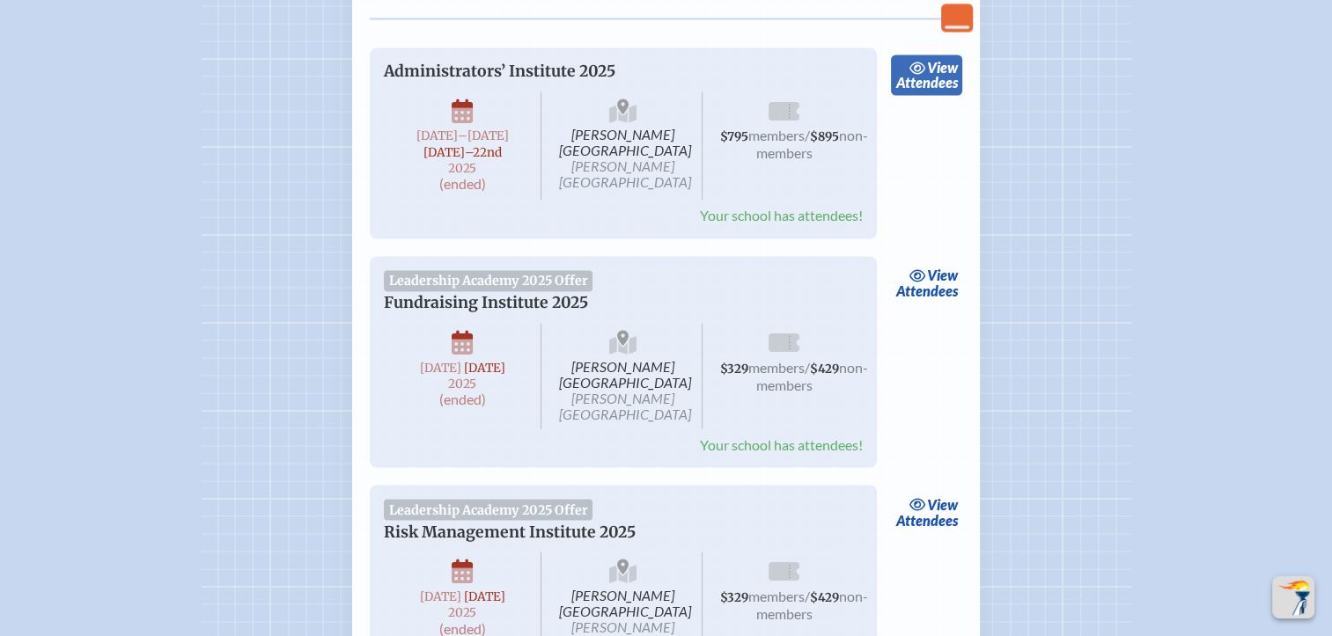
click at [937, 95] on link "view Attendees" at bounding box center [926, 75] width 71 height 40
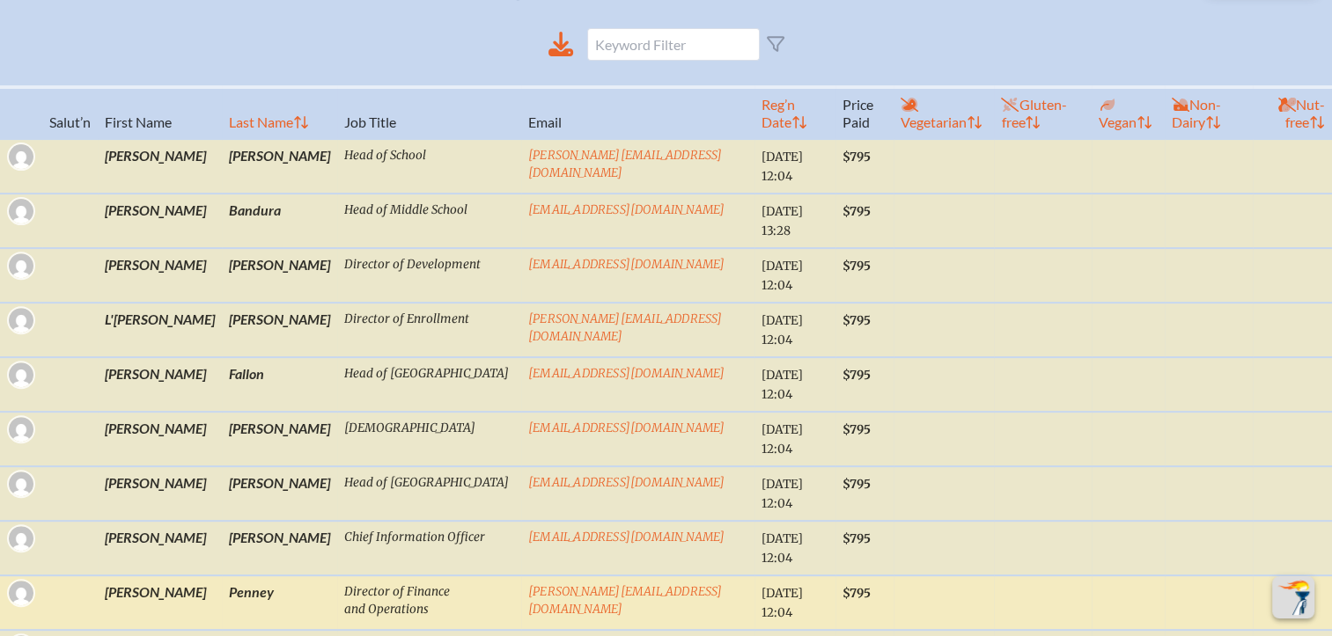
scroll to position [616, 0]
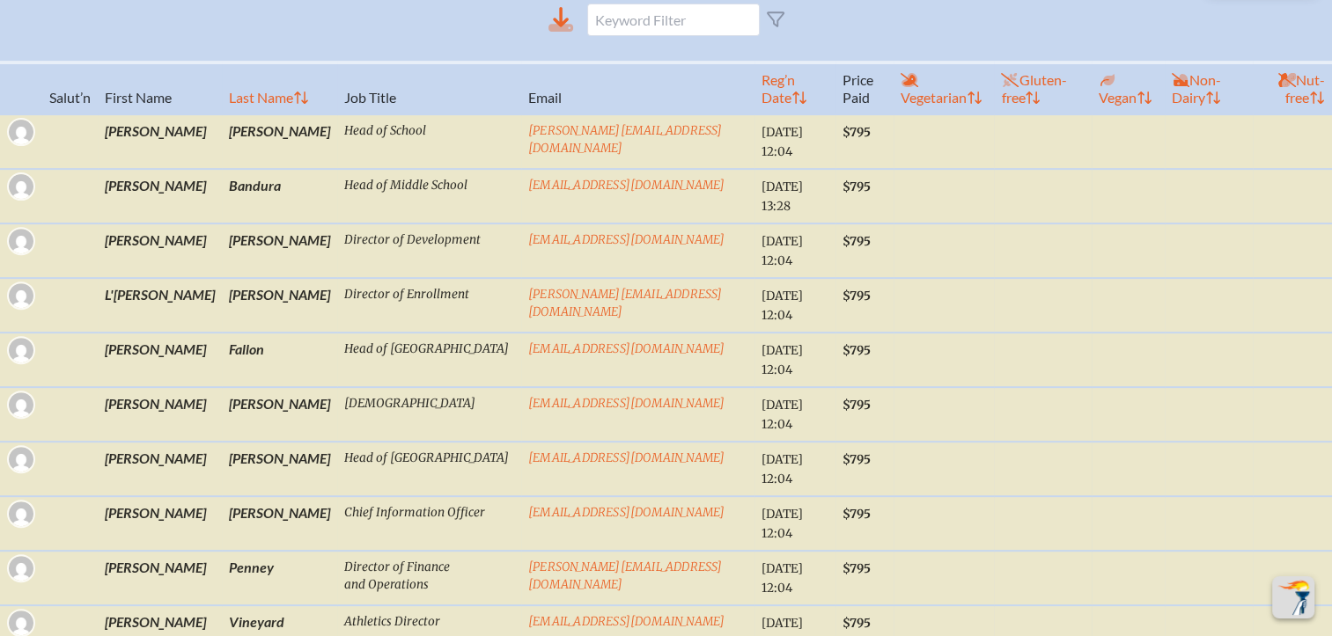
click at [561, 20] on icon at bounding box center [561, 17] width 16 height 20
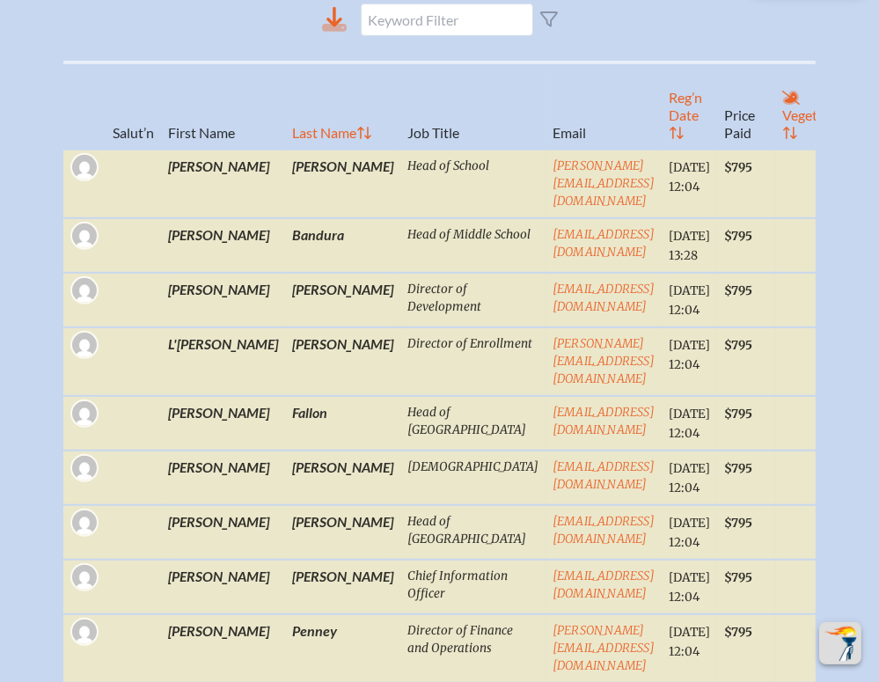
click at [335, 26] on icon at bounding box center [335, 17] width 16 height 20
click at [191, 70] on th "First Name" at bounding box center [223, 106] width 124 height 87
click at [838, 34] on div "Back Back Main Site Main Site Toggle to Dark Mode Log out Log out Access Users.…" at bounding box center [439, 95] width 879 height 1423
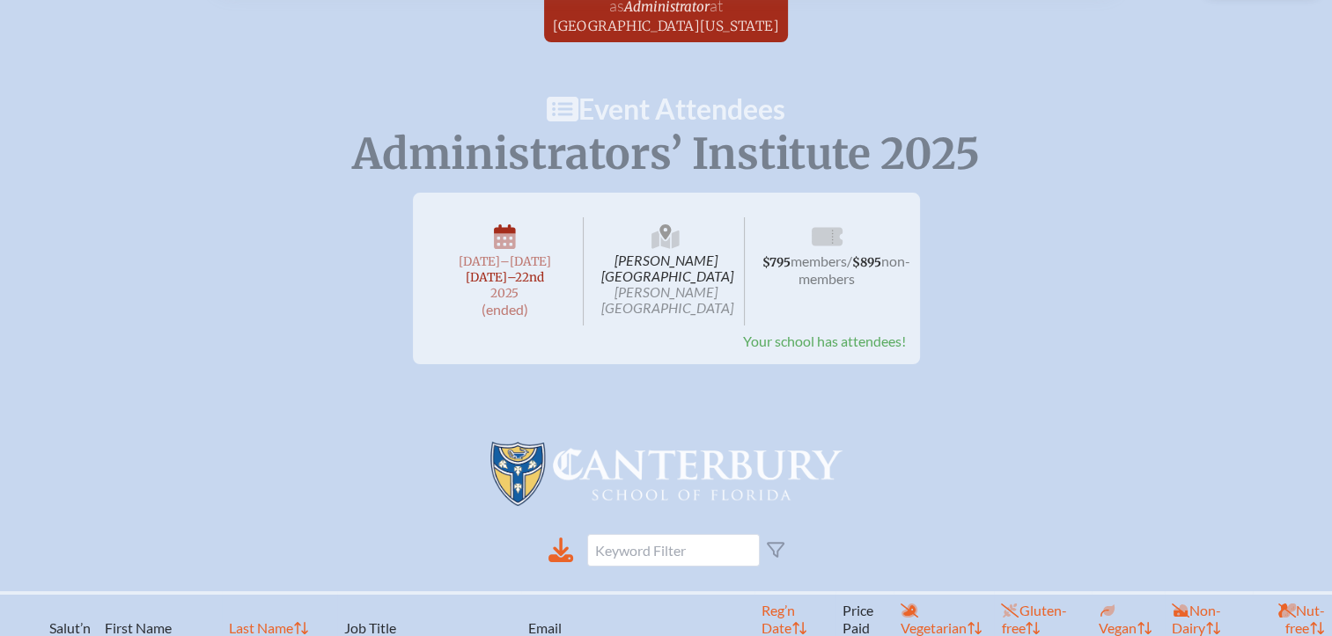
scroll to position [0, 0]
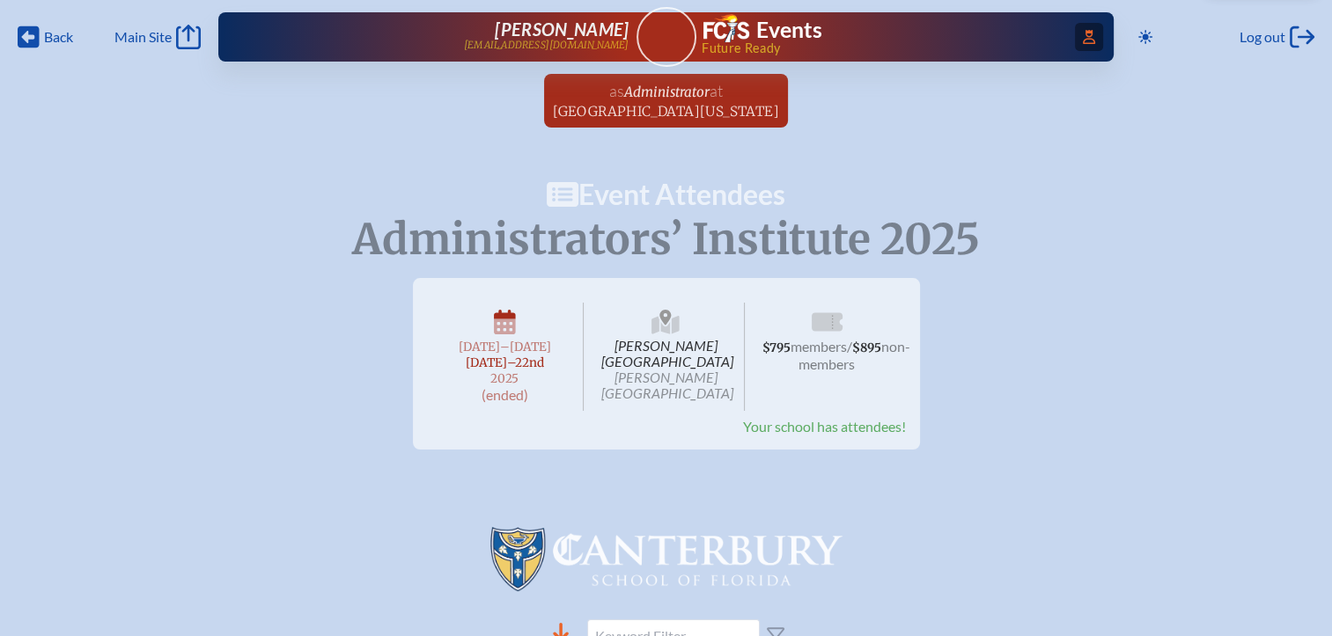
click at [1085, 34] on icon "Access Users..." at bounding box center [1089, 37] width 12 height 14
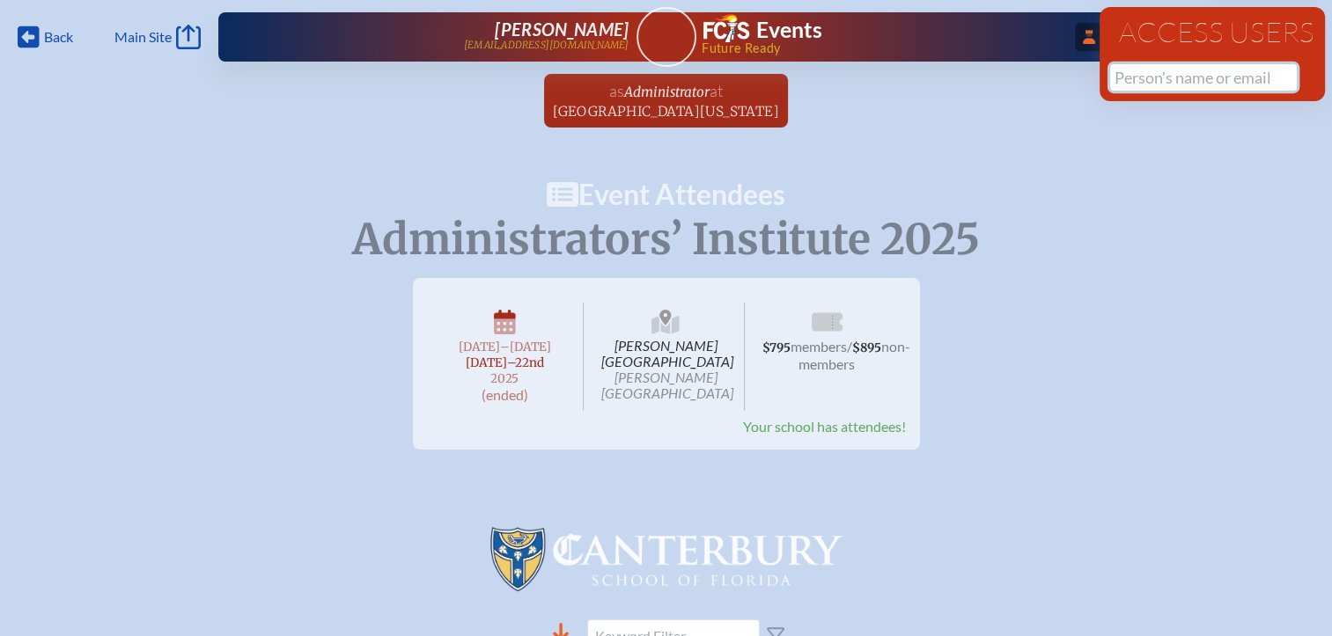
click at [1130, 83] on input "text" at bounding box center [1203, 77] width 187 height 26
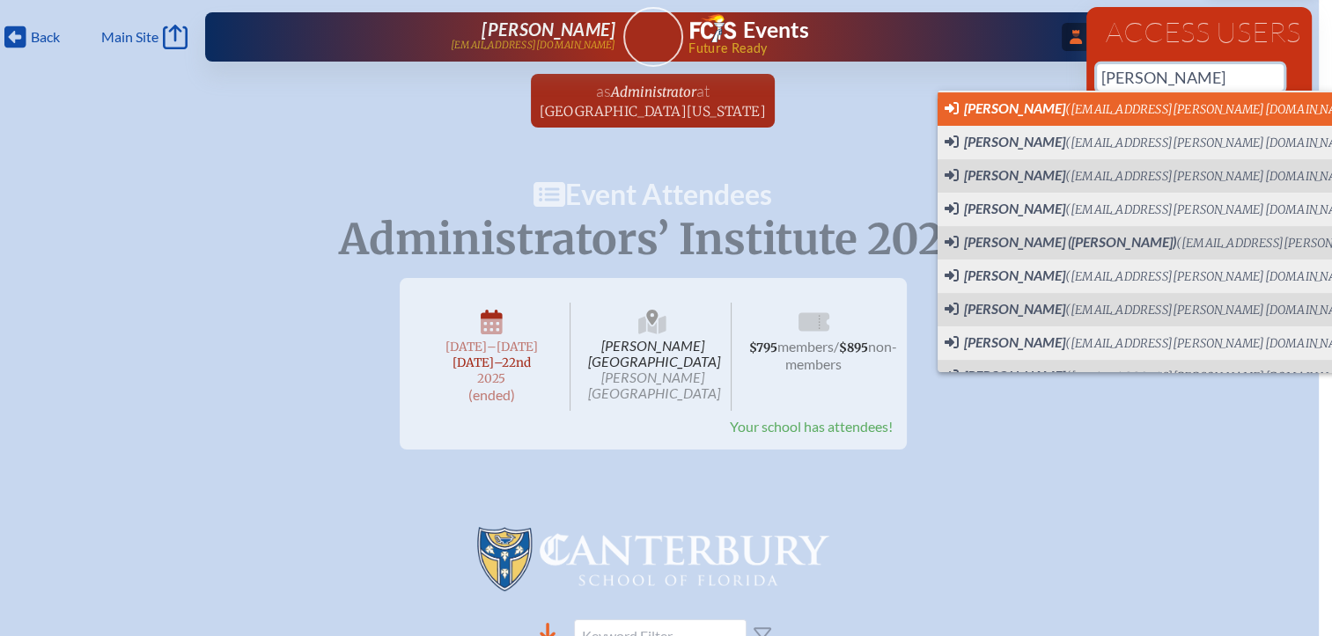
scroll to position [437, 0]
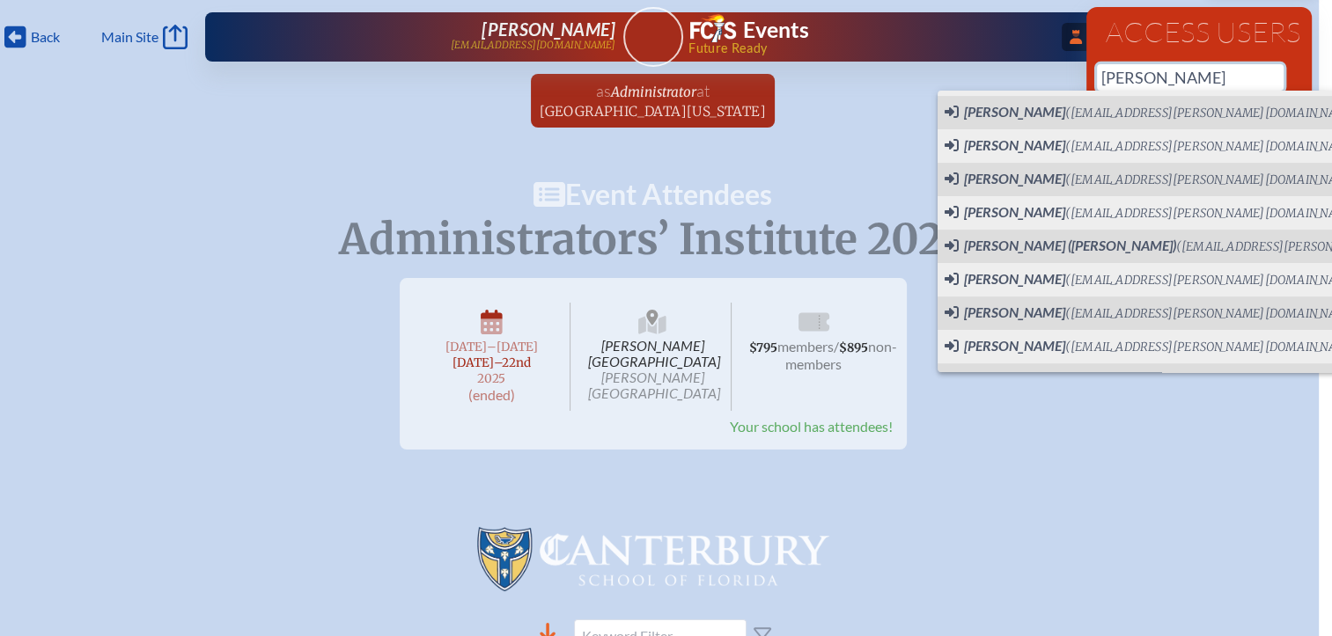
drag, startPoint x: 1180, startPoint y: 76, endPoint x: 1070, endPoint y: 82, distance: 109.3
click at [1070, 82] on div "Back Back Main Site Main Site Toggle to Dark Mode Log out Log out ...Close Acce…" at bounding box center [653, 69] width 1332 height 138
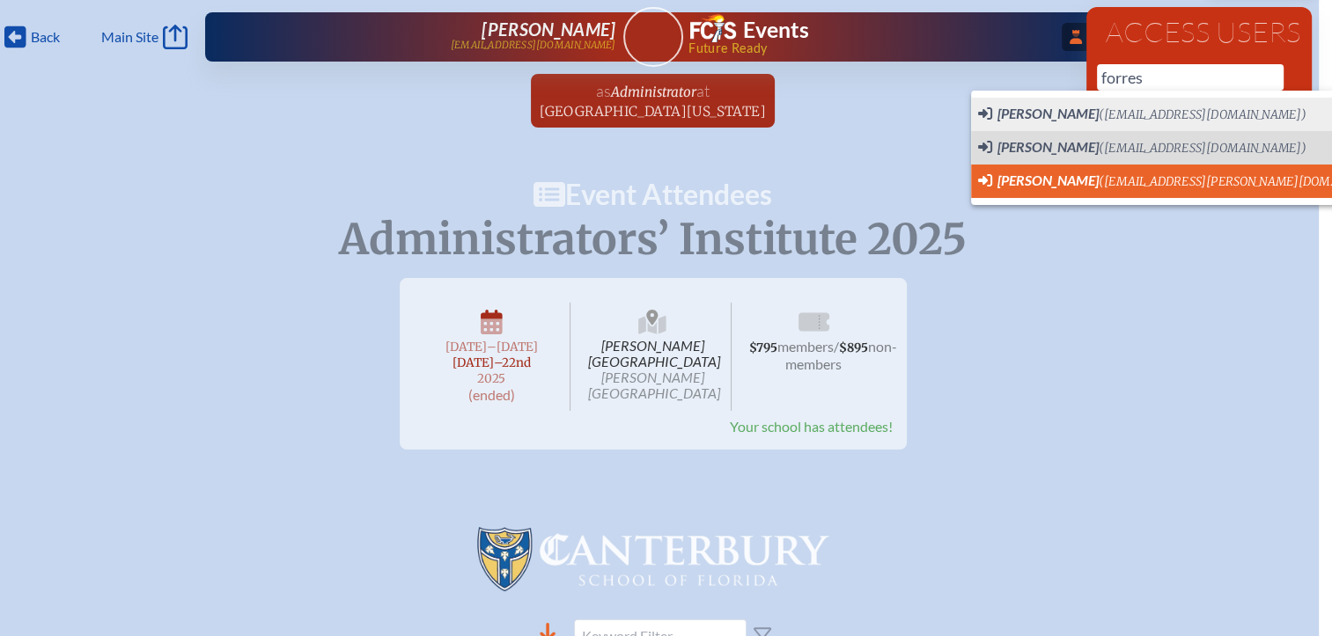
click at [1058, 167] on li "[PERSON_NAME] ([EMAIL_ADDRESS][PERSON_NAME][DOMAIN_NAME])" at bounding box center [1188, 181] width 435 height 33
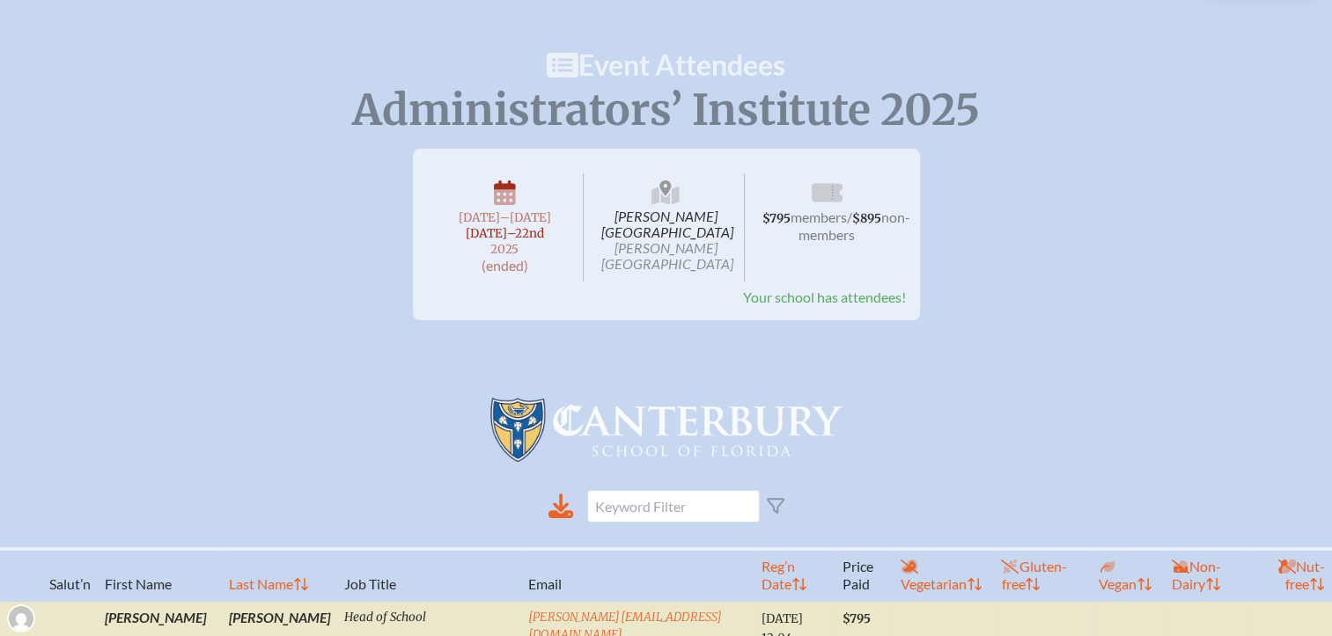
scroll to position [0, 13]
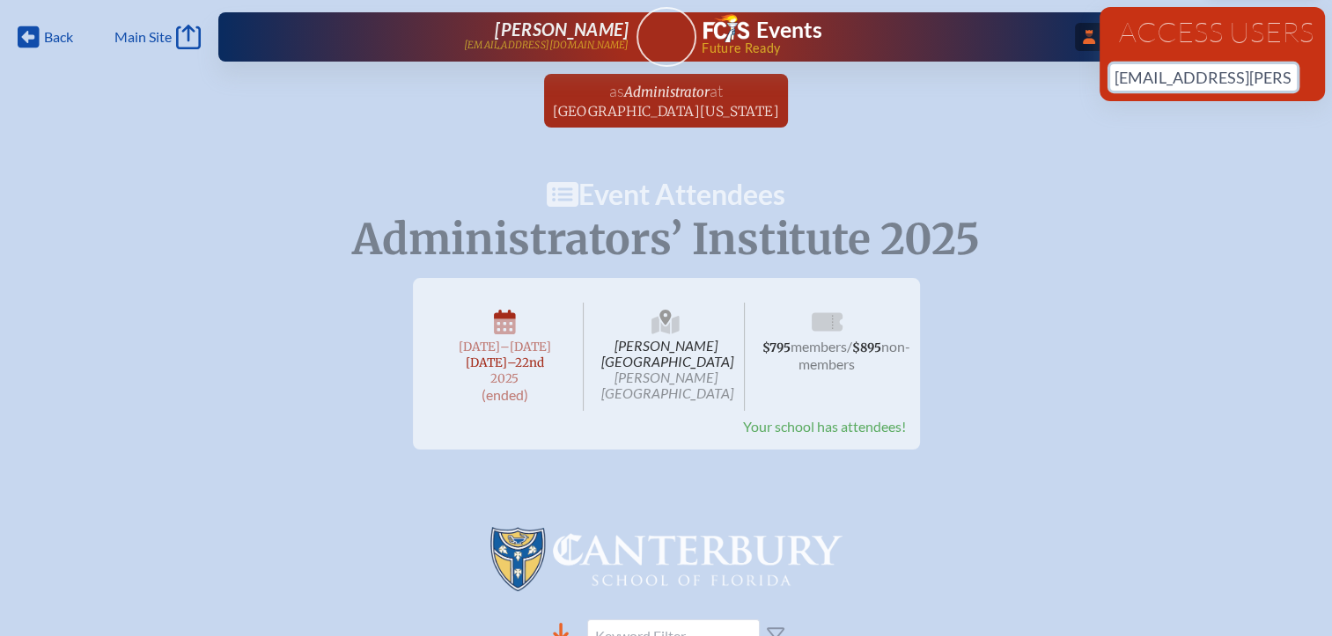
drag, startPoint x: 1273, startPoint y: 83, endPoint x: 1049, endPoint y: 77, distance: 223.7
click at [1049, 77] on div "Back Back Main Site Main Site Toggle to Dark Mode Log out Log out ...Close Acce…" at bounding box center [666, 69] width 1332 height 138
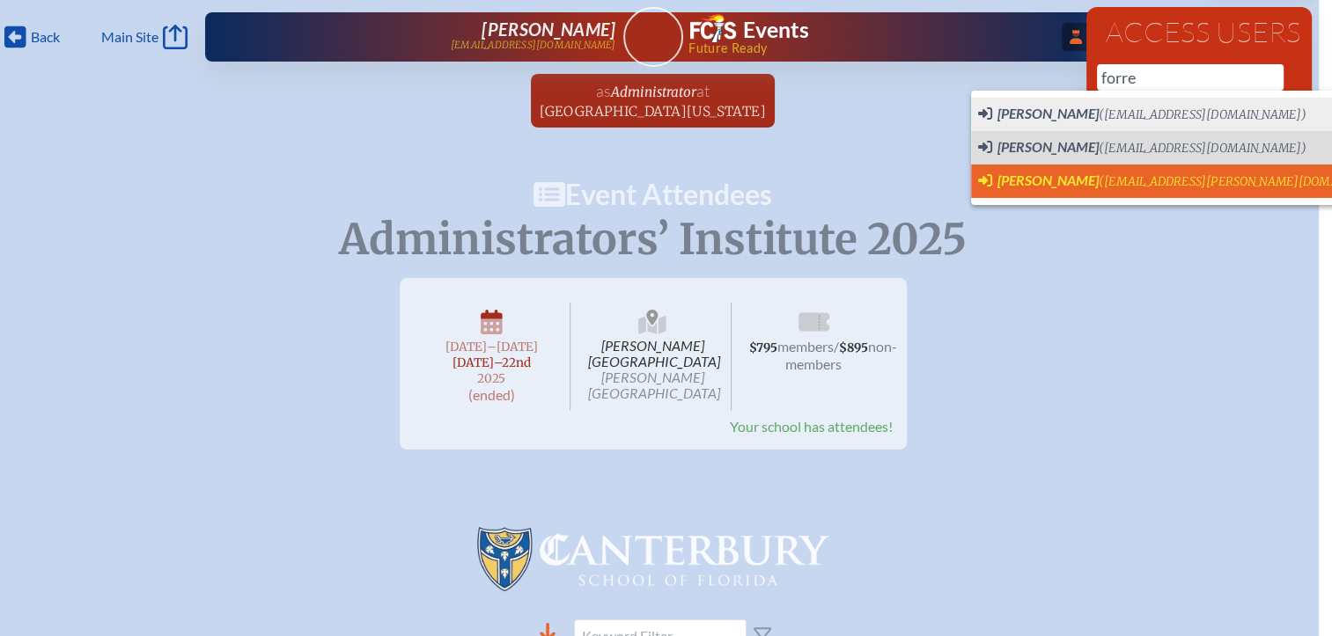
click at [1035, 174] on span "[PERSON_NAME]" at bounding box center [1047, 180] width 101 height 17
type input "[EMAIL_ADDRESS][PERSON_NAME][DOMAIN_NAME]"
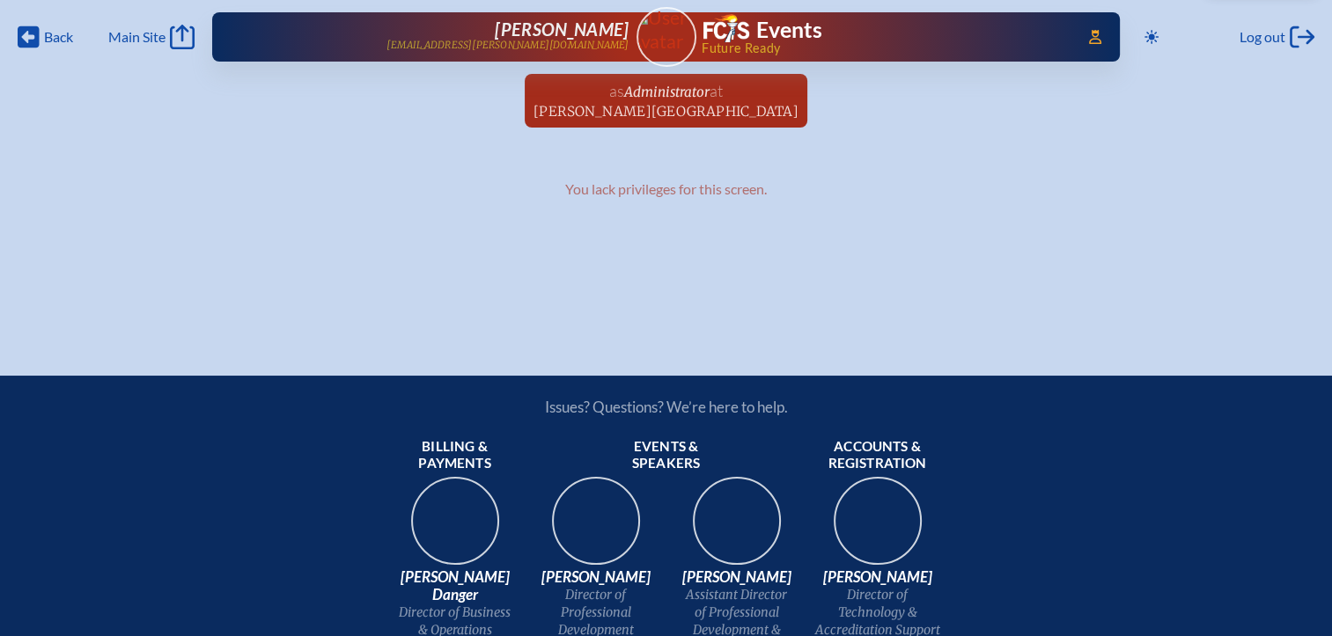
click at [685, 113] on span "Bolles School" at bounding box center [665, 111] width 265 height 17
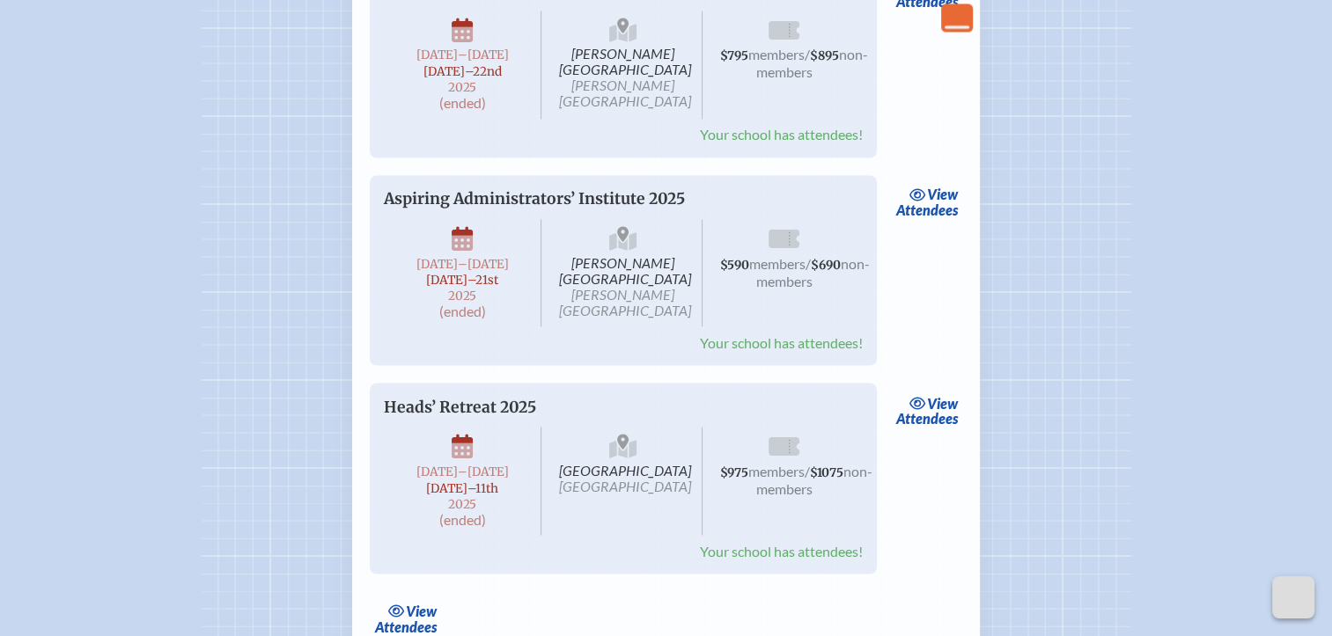
scroll to position [3169, 0]
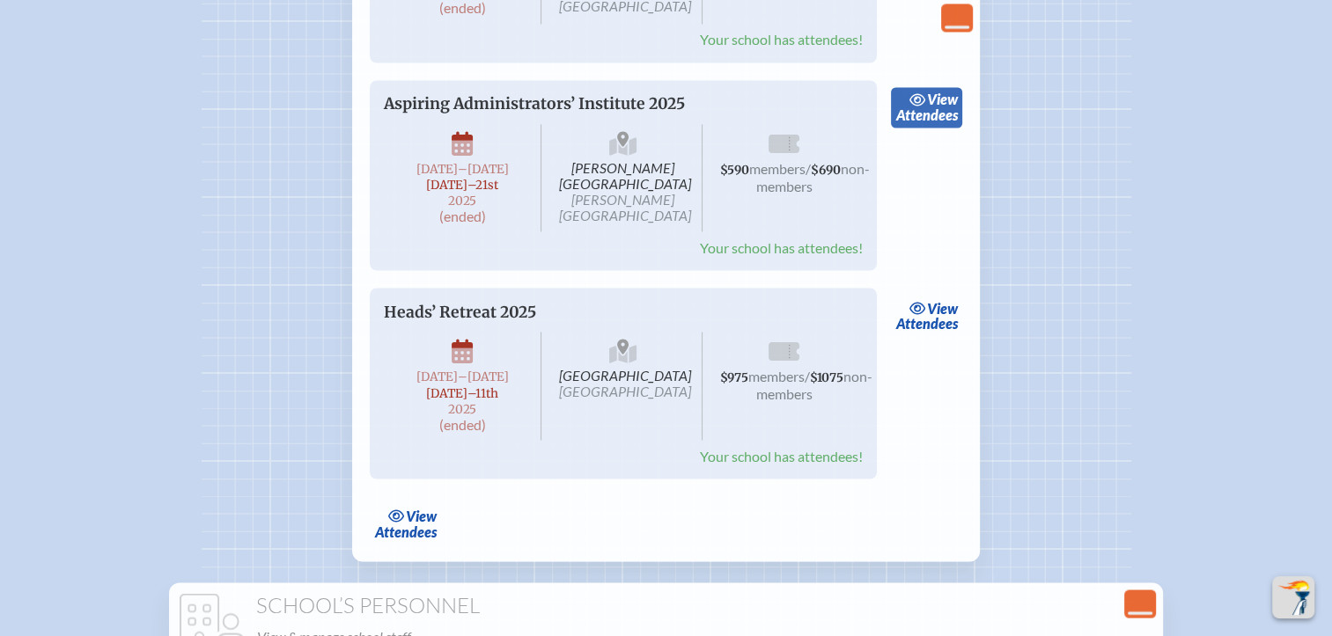
click at [933, 107] on span "view" at bounding box center [942, 99] width 31 height 17
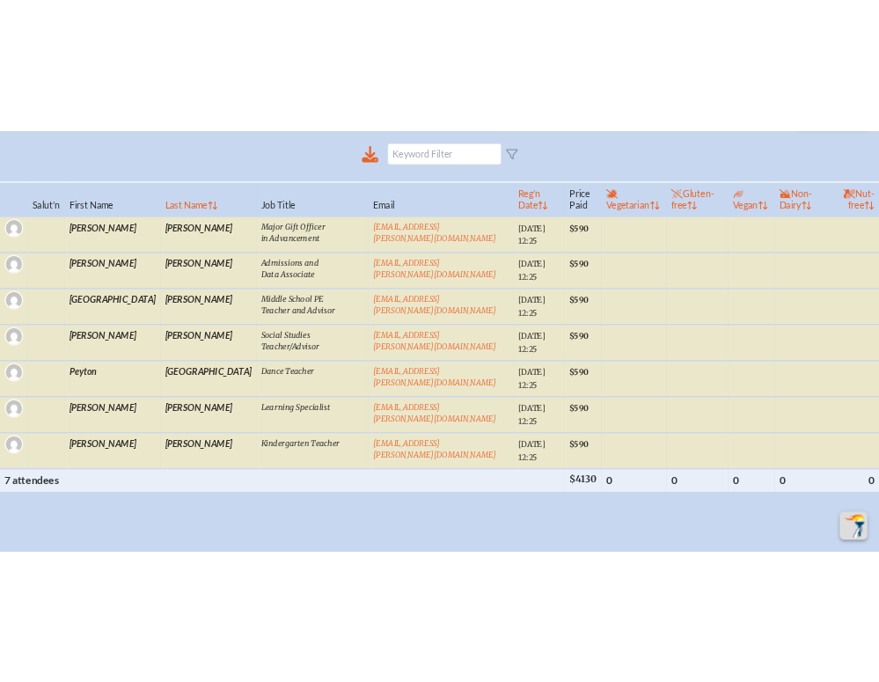
scroll to position [616, 0]
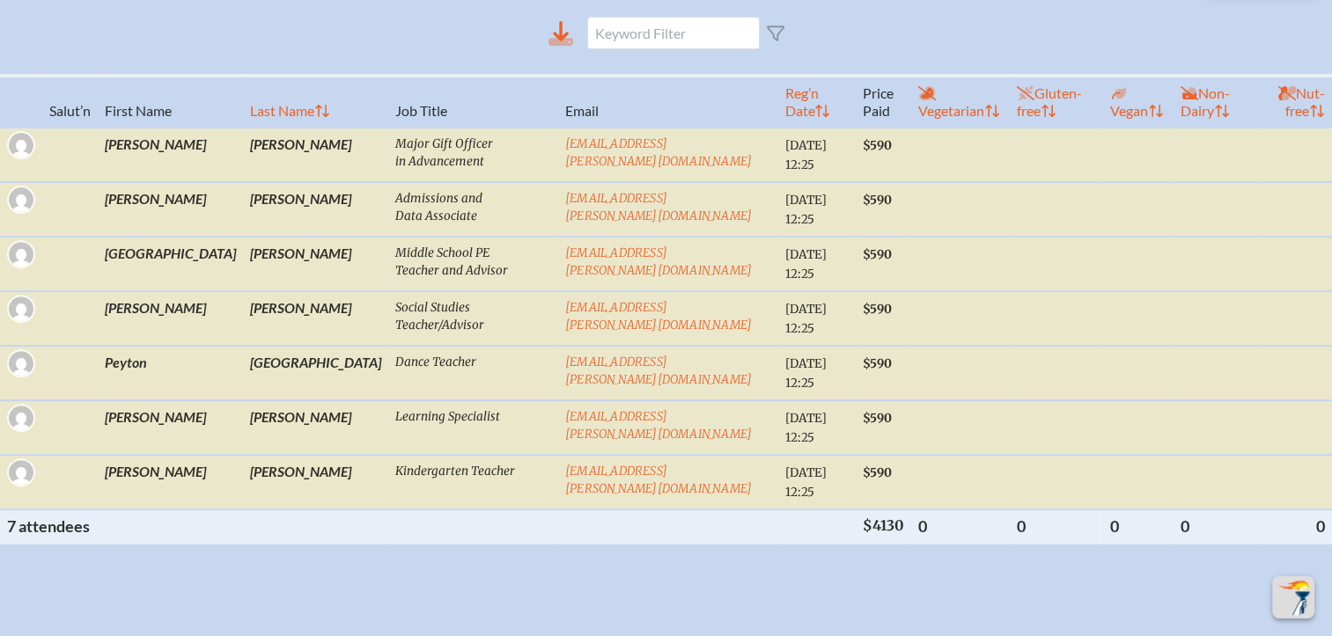
click at [561, 31] on icon at bounding box center [561, 31] width 16 height 20
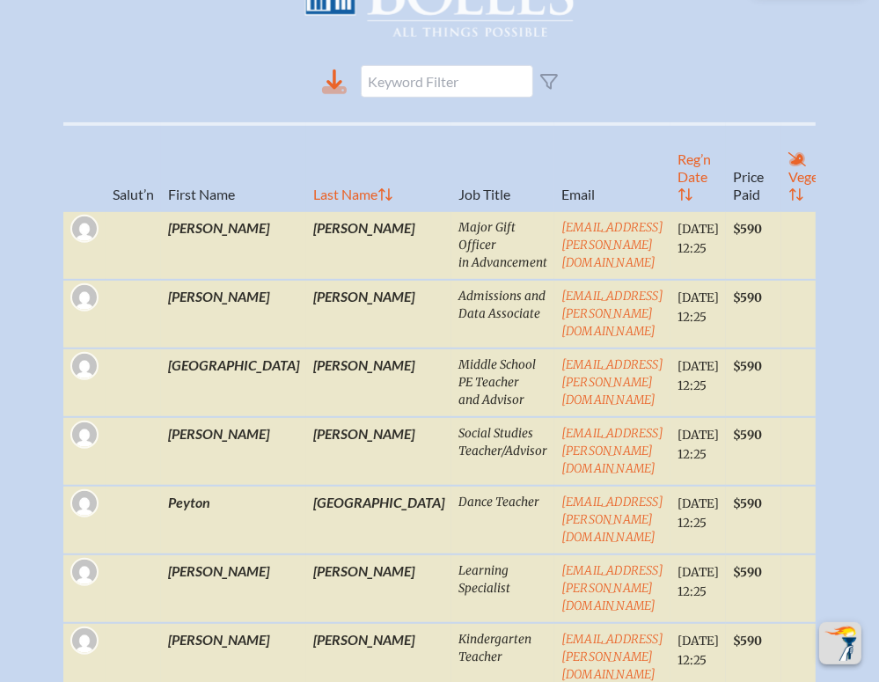
drag, startPoint x: 341, startPoint y: 92, endPoint x: 337, endPoint y: 81, distance: 11.1
click at [341, 91] on icon at bounding box center [334, 90] width 25 height 8
click at [337, 83] on icon at bounding box center [335, 80] width 16 height 20
click at [232, 70] on div at bounding box center [440, 81] width 423 height 61
